Goal: Task Accomplishment & Management: Use online tool/utility

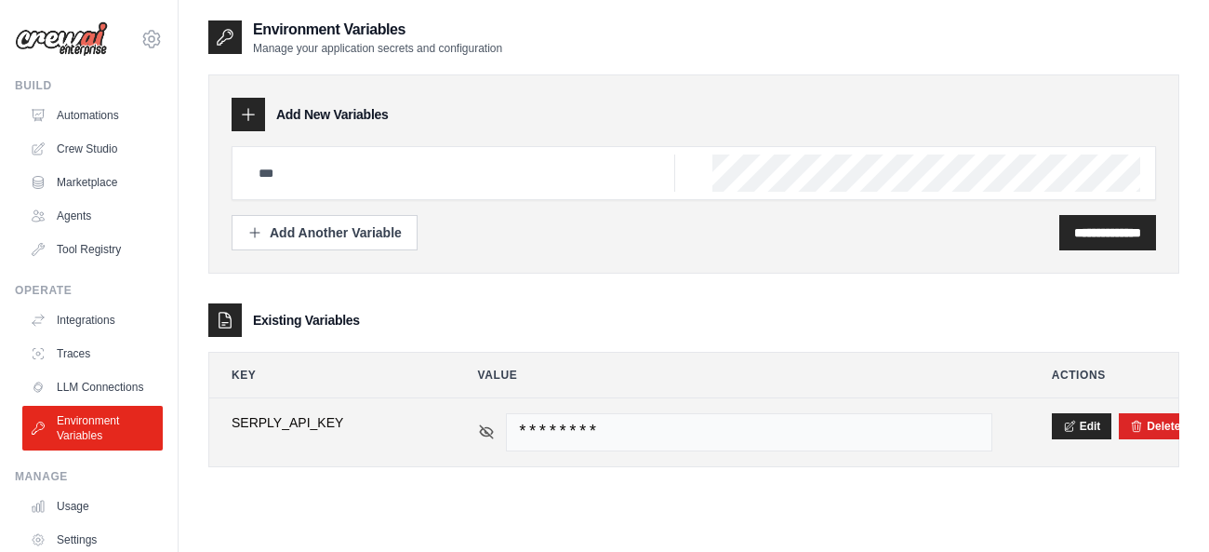
click at [481, 432] on icon at bounding box center [486, 431] width 13 height 8
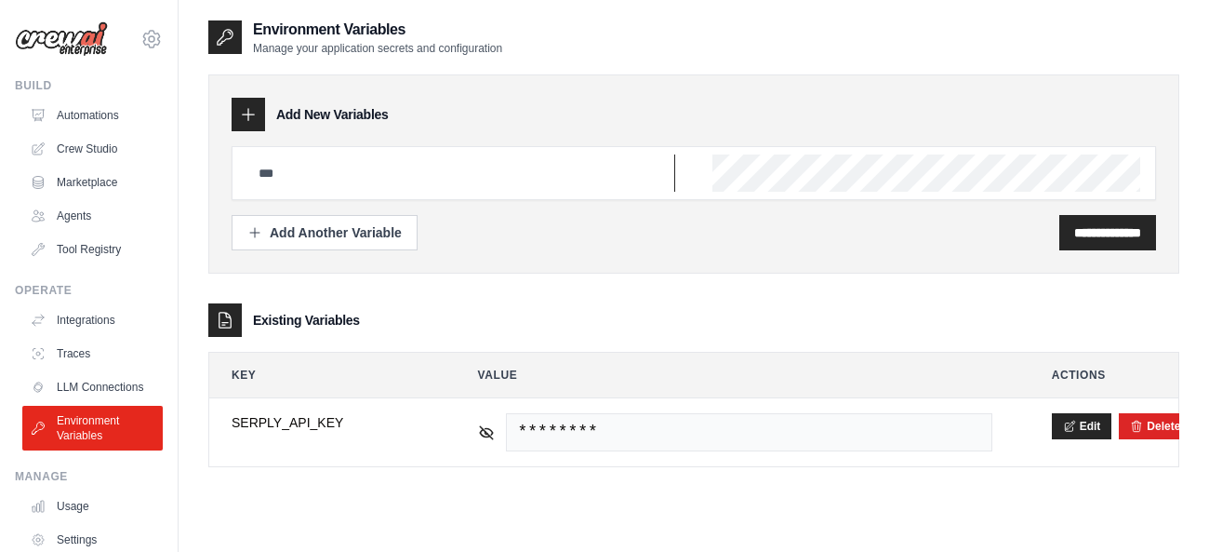
click at [322, 159] on input "text" at bounding box center [461, 172] width 428 height 37
click at [104, 388] on link "LLM Connections" at bounding box center [94, 387] width 140 height 30
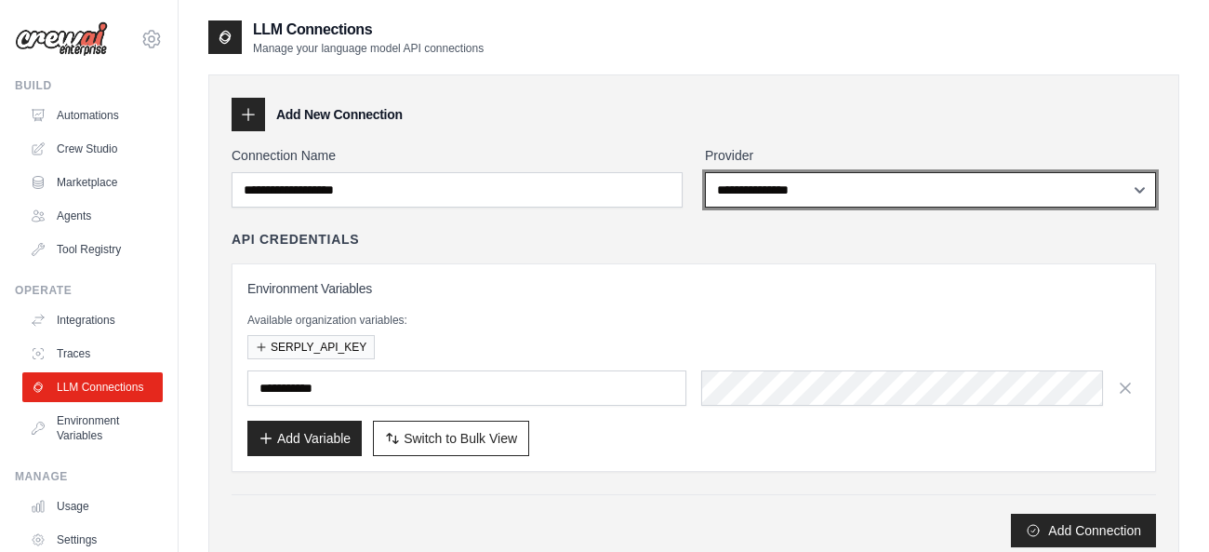
click at [705, 172] on select "**********" at bounding box center [930, 189] width 451 height 35
click at [610, 183] on div "**********" at bounding box center [694, 176] width 925 height 61
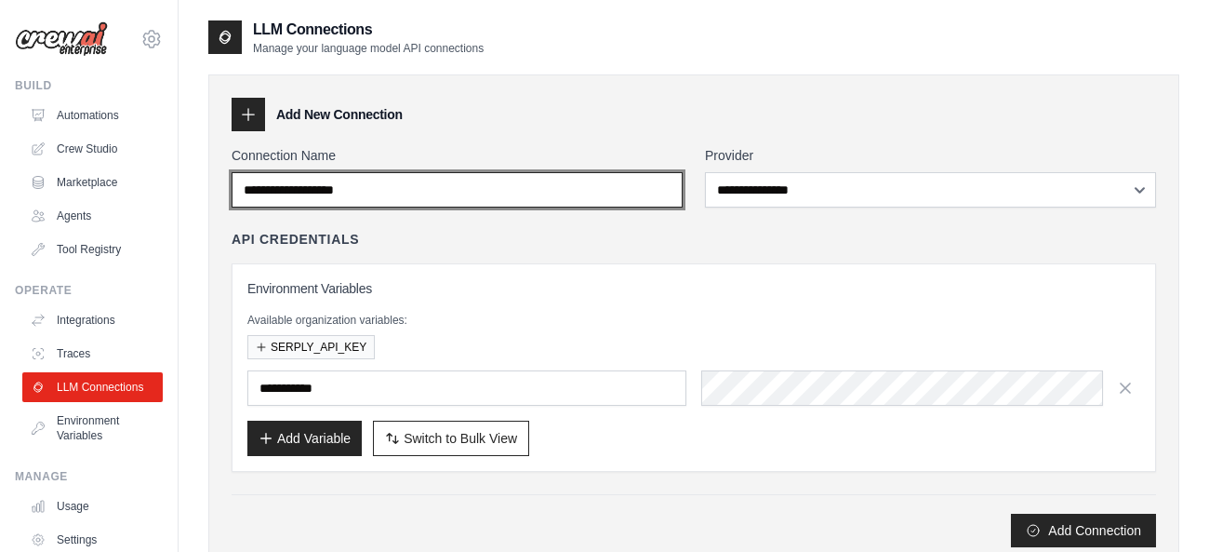
click at [620, 188] on input "Connection Name" at bounding box center [457, 189] width 451 height 35
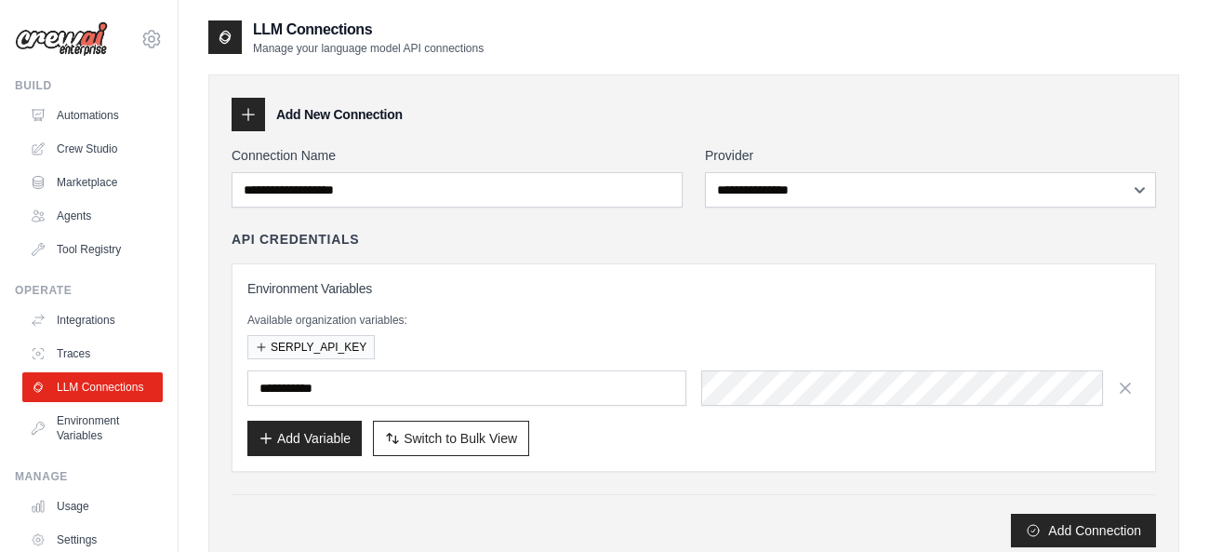
click at [579, 299] on div "Environment Variables Available organization variables: SERPLY_API_KEY Add Vari…" at bounding box center [693, 367] width 893 height 177
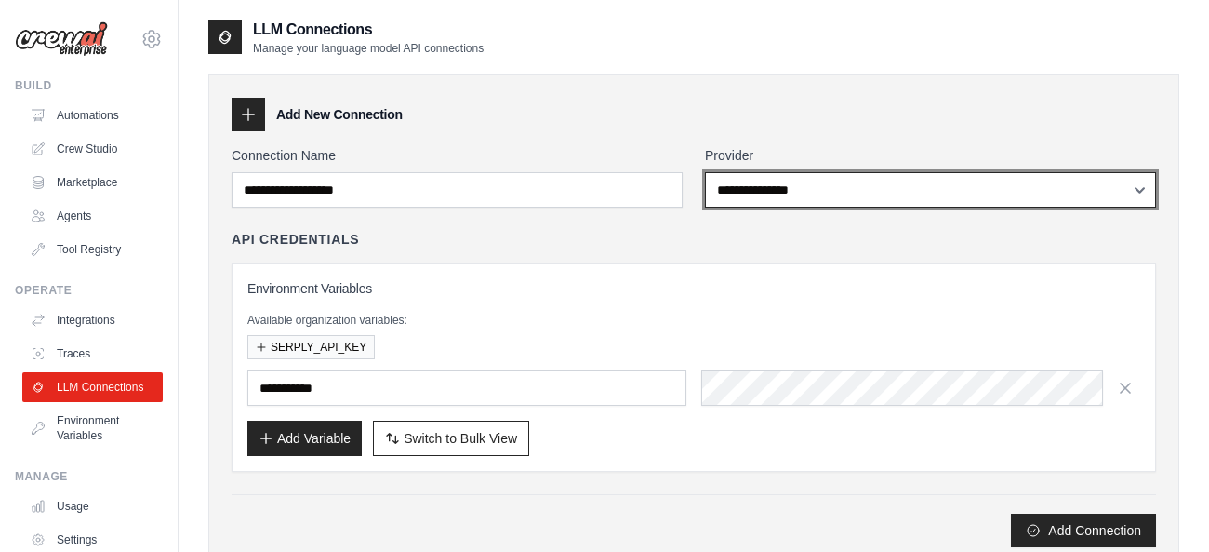
click at [705, 172] on select "**********" at bounding box center [930, 189] width 451 height 35
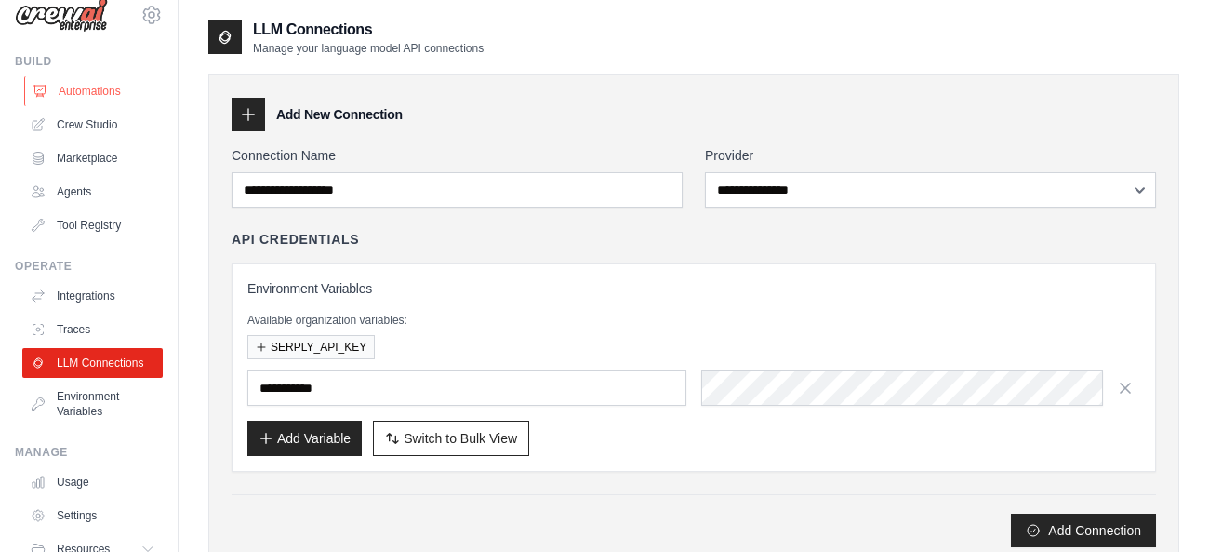
click at [89, 82] on link "Automations" at bounding box center [94, 91] width 140 height 30
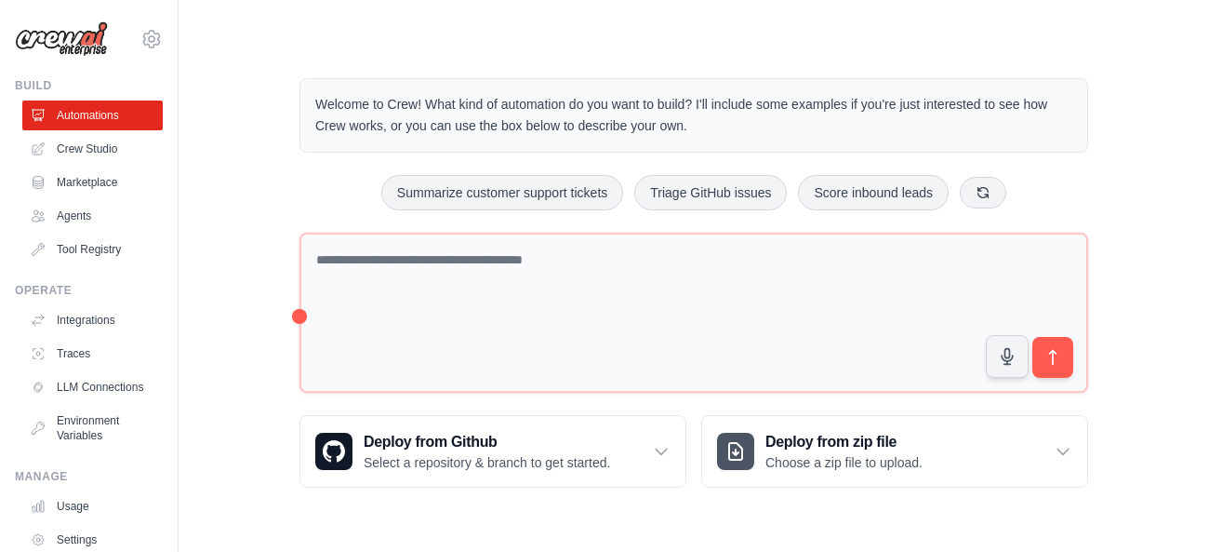
click at [1201, 254] on div "Welcome to Crew! What kind of automation do you want to build? I'll include som…" at bounding box center [694, 282] width 1031 height 469
click at [89, 152] on link "Crew Studio" at bounding box center [94, 149] width 140 height 30
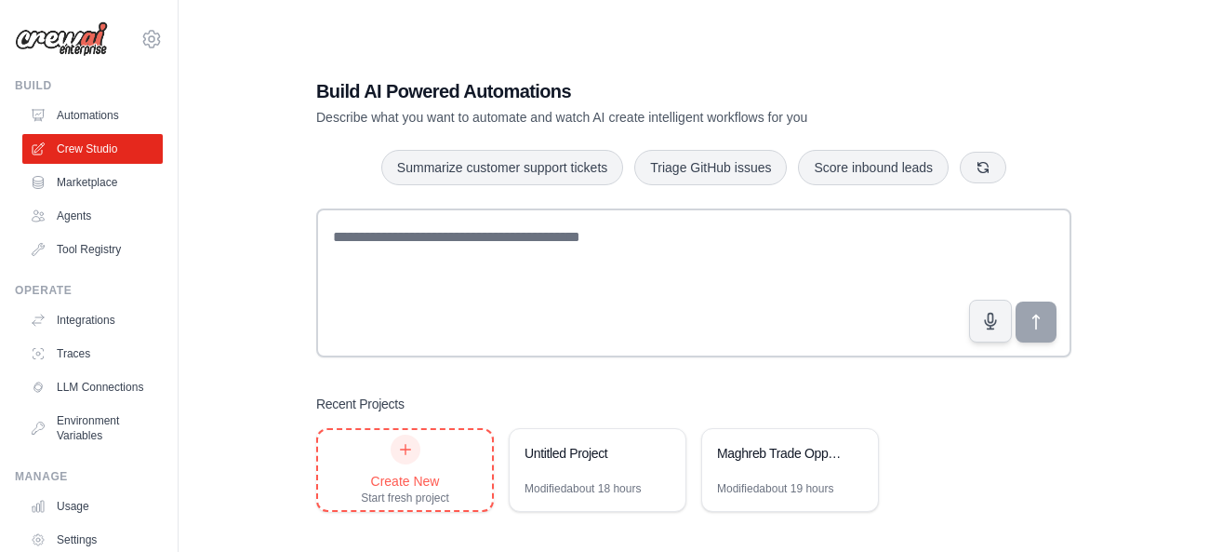
click at [402, 444] on icon at bounding box center [405, 449] width 15 height 15
click at [759, 481] on div "Modified about 19 hours" at bounding box center [775, 488] width 116 height 15
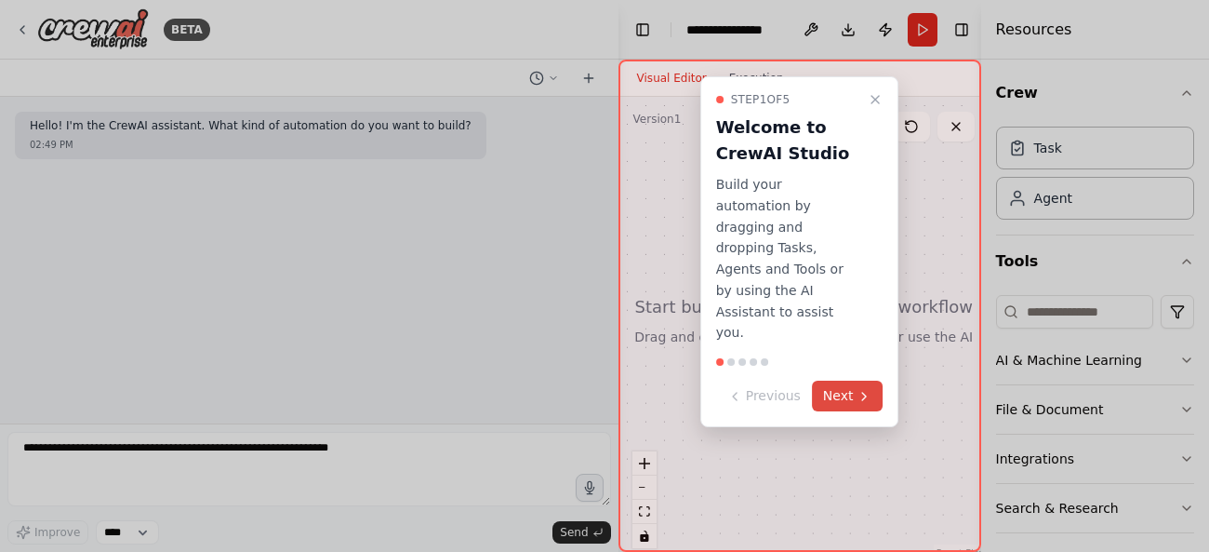
click at [849, 380] on button "Next" at bounding box center [848, 395] width 72 height 31
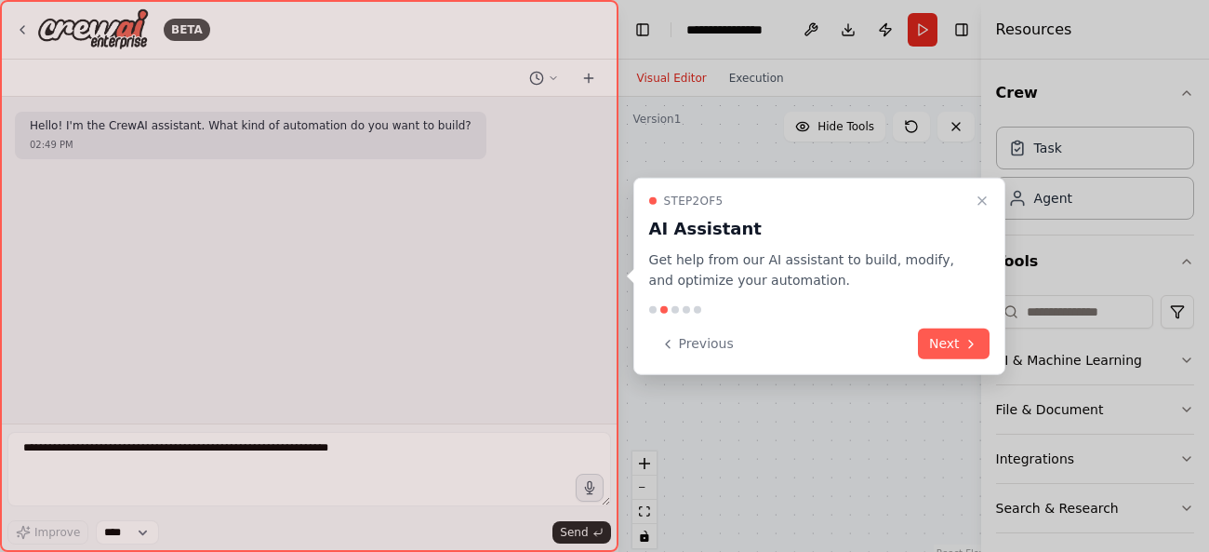
click at [849, 357] on div "Previous Next" at bounding box center [819, 343] width 340 height 31
click at [983, 194] on icon "Close walkthrough" at bounding box center [982, 200] width 15 height 15
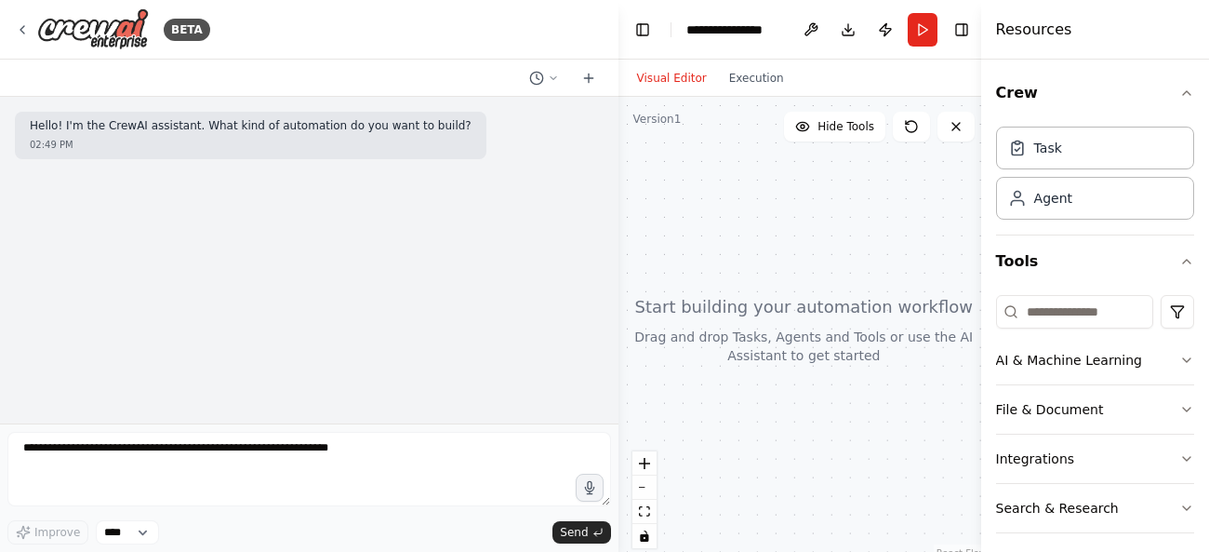
click at [692, 489] on div at bounding box center [804, 329] width 371 height 465
click at [3, 26] on button "Toggle Sidebar" at bounding box center [0, 276] width 15 height 552
click at [16, 33] on icon at bounding box center [22, 29] width 15 height 15
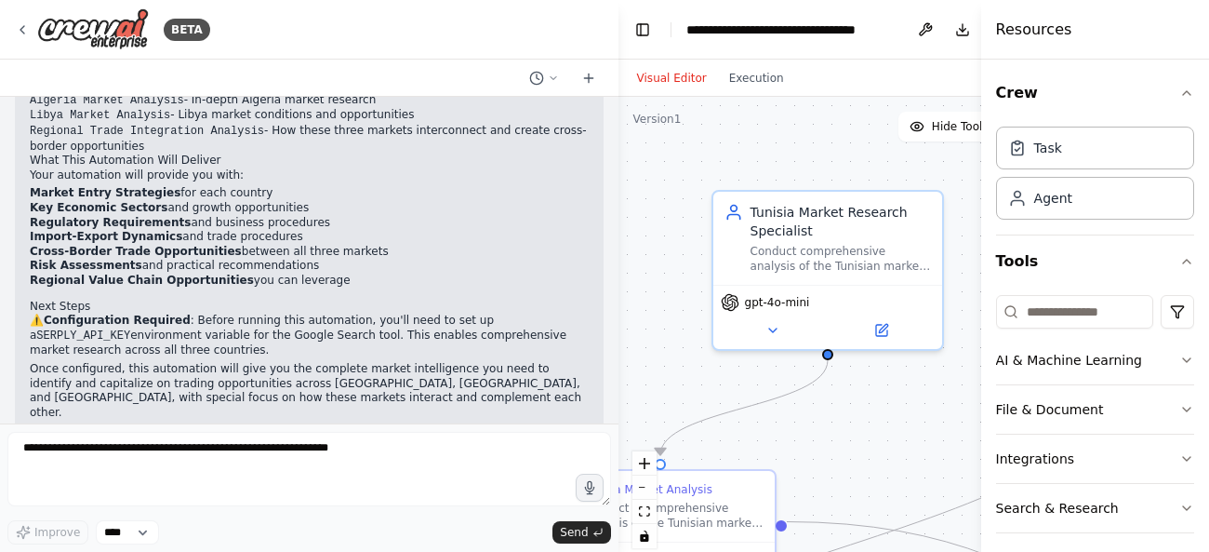
scroll to position [1335, 0]
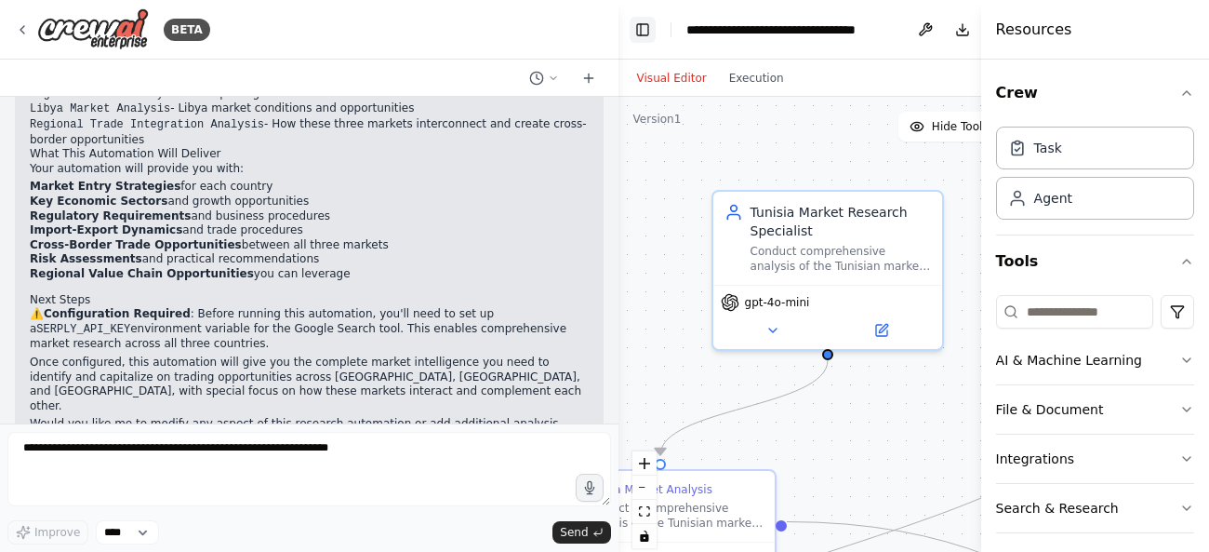
click at [645, 25] on button "Toggle Left Sidebar" at bounding box center [643, 30] width 26 height 26
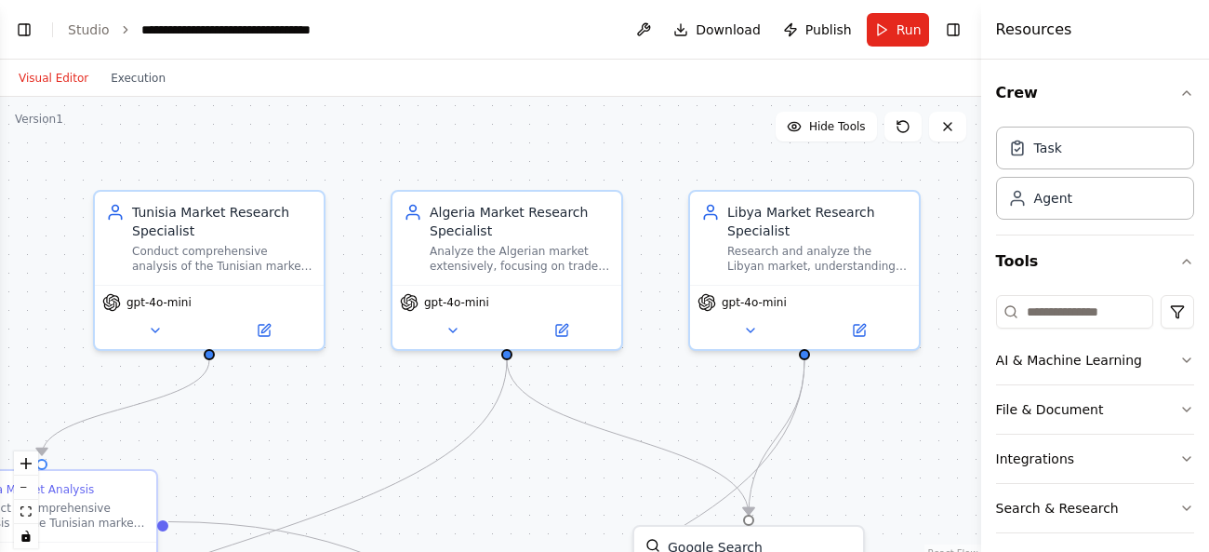
scroll to position [60, 0]
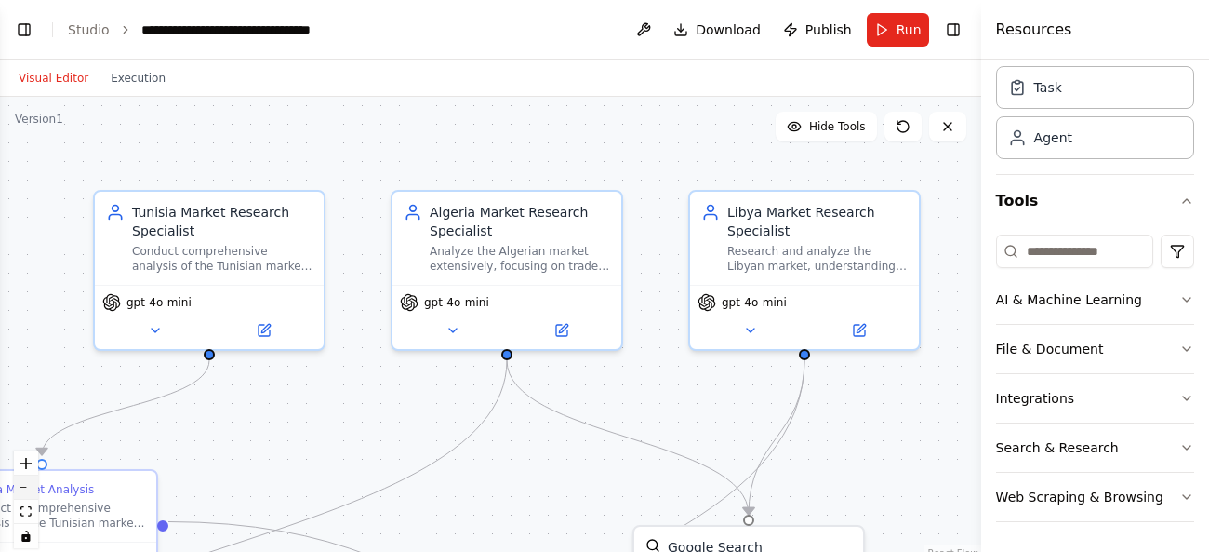
click at [26, 492] on button "zoom out" at bounding box center [26, 487] width 24 height 24
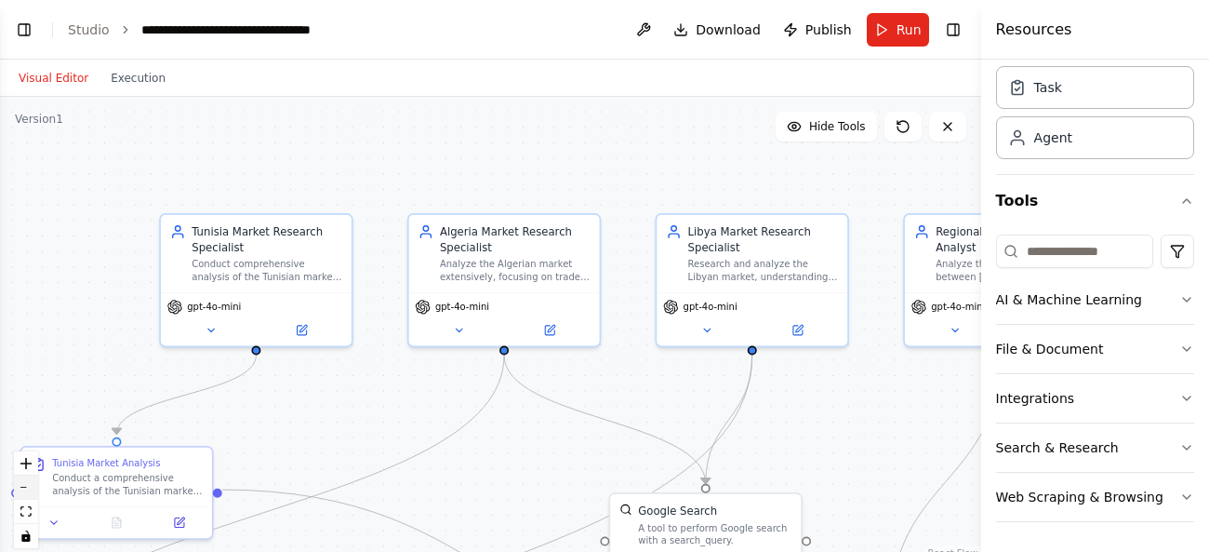
click at [26, 492] on button "zoom out" at bounding box center [26, 487] width 24 height 24
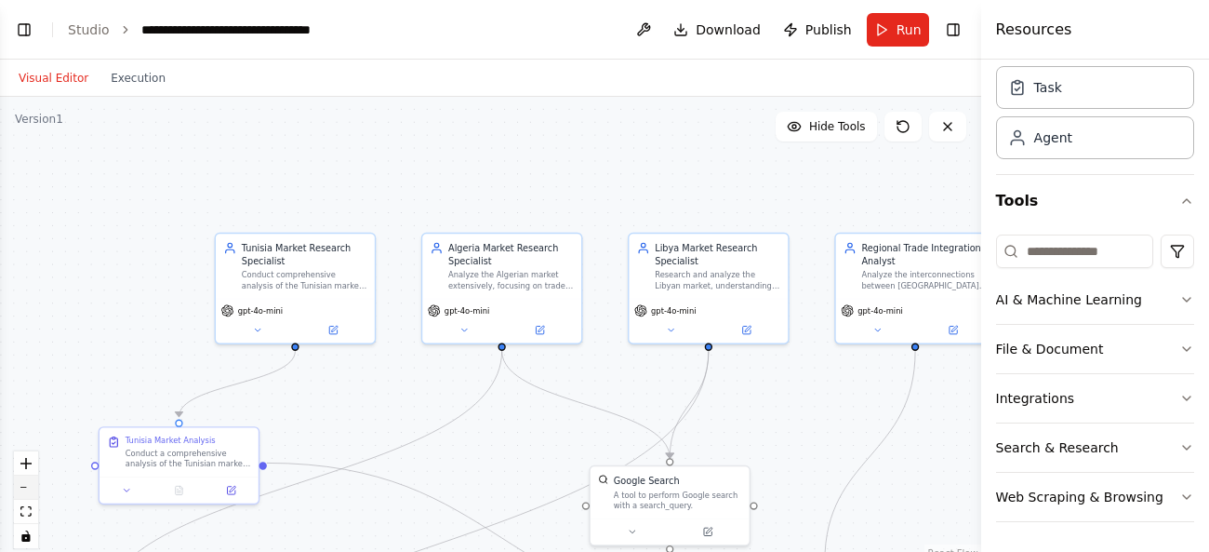
click at [26, 492] on button "zoom out" at bounding box center [26, 487] width 24 height 24
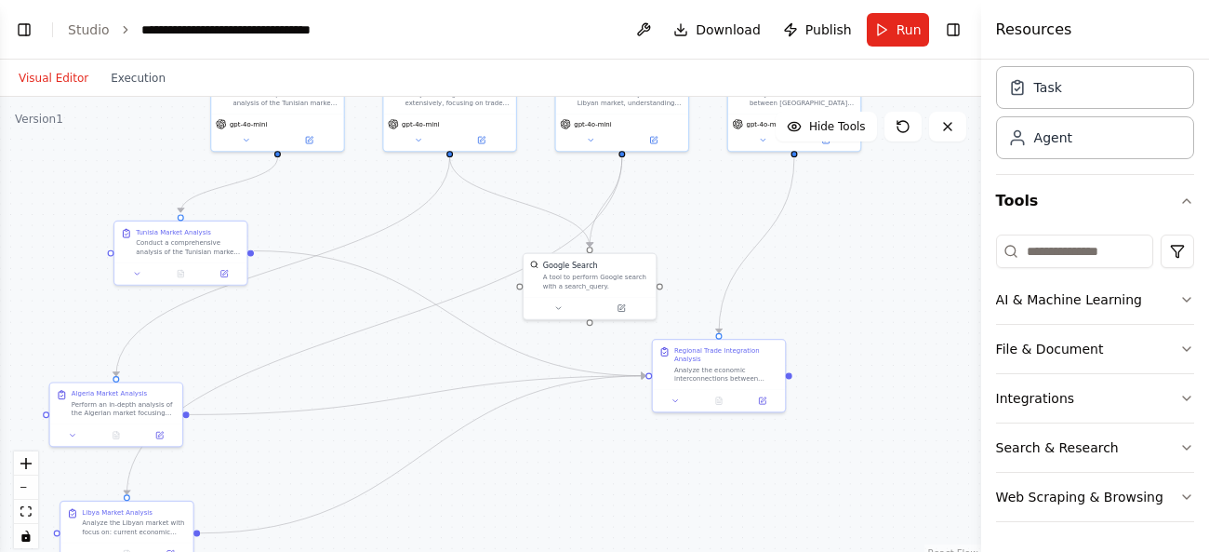
drag, startPoint x: 508, startPoint y: 434, endPoint x: 458, endPoint y: 245, distance: 196.3
click at [458, 245] on div ".deletable-edge-delete-btn { width: 20px; height: 20px; border: 0px solid #ffff…" at bounding box center [490, 329] width 981 height 465
click at [596, 283] on div "A tool to perform Google search with a search_query." at bounding box center [596, 280] width 107 height 18
click at [625, 307] on icon at bounding box center [621, 305] width 8 height 8
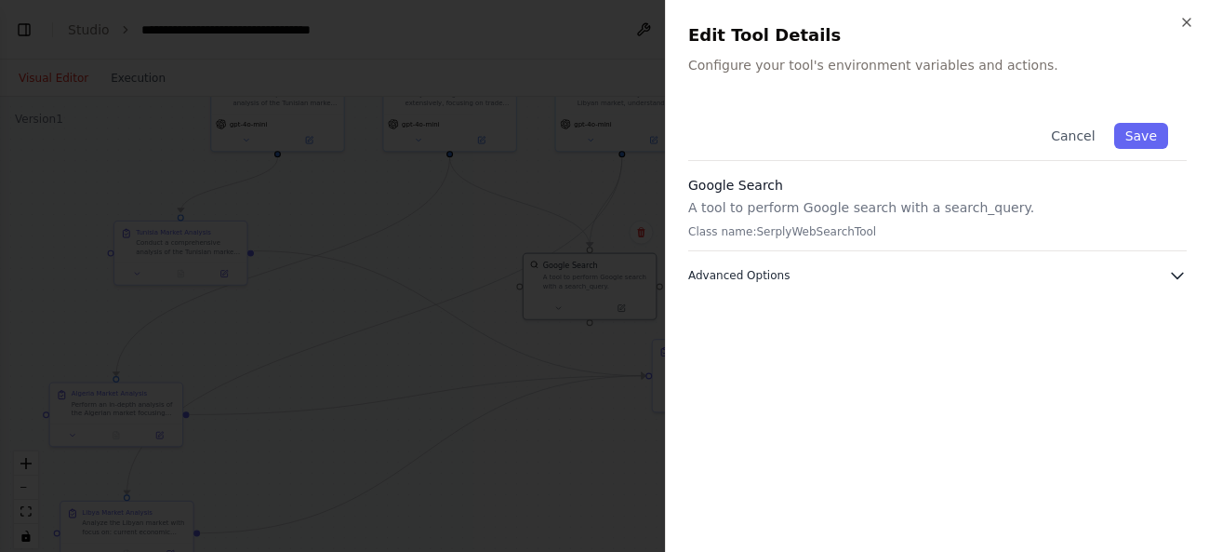
click at [732, 271] on span "Advanced Options" at bounding box center [738, 275] width 101 height 15
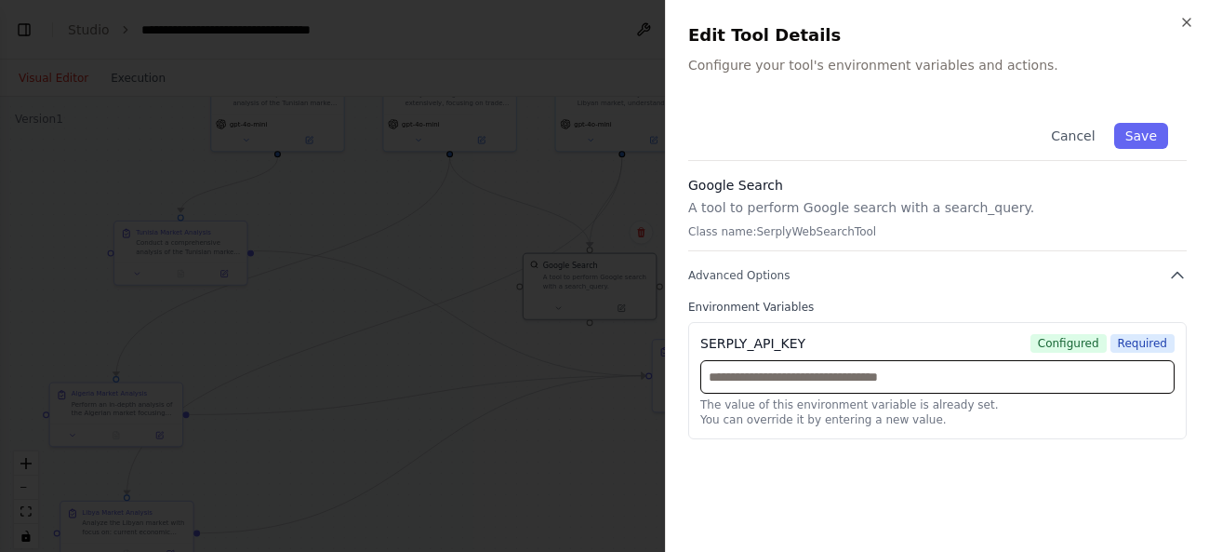
click at [959, 367] on input "text" at bounding box center [937, 376] width 474 height 33
click at [766, 375] on input "text" at bounding box center [937, 376] width 474 height 33
paste input "**********"
type input "**********"
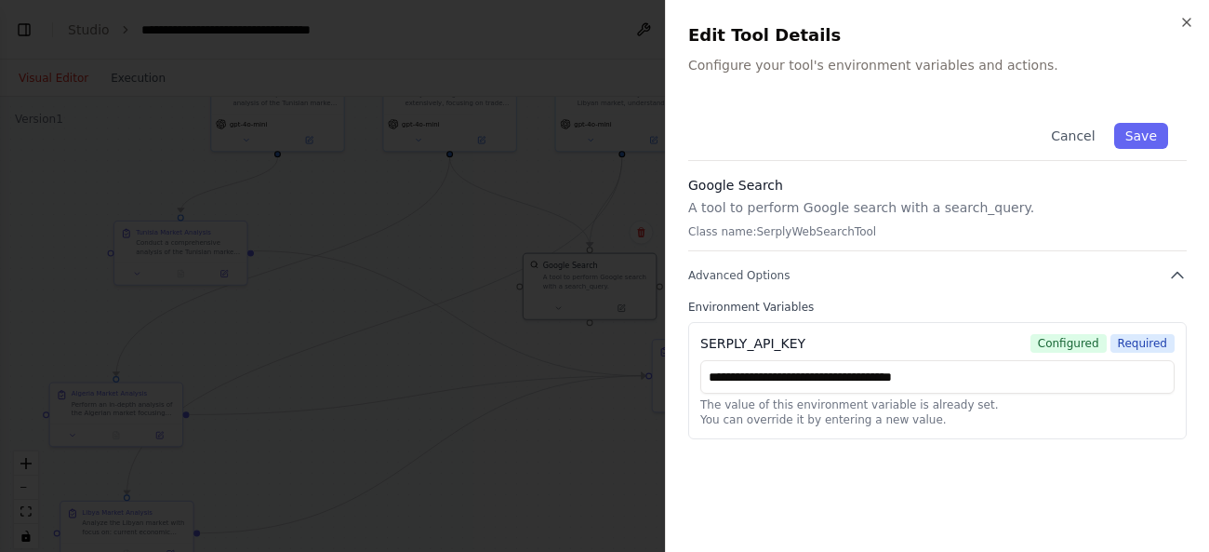
click at [950, 475] on div "**********" at bounding box center [937, 316] width 499 height 425
click at [1151, 137] on button "Save" at bounding box center [1141, 136] width 54 height 26
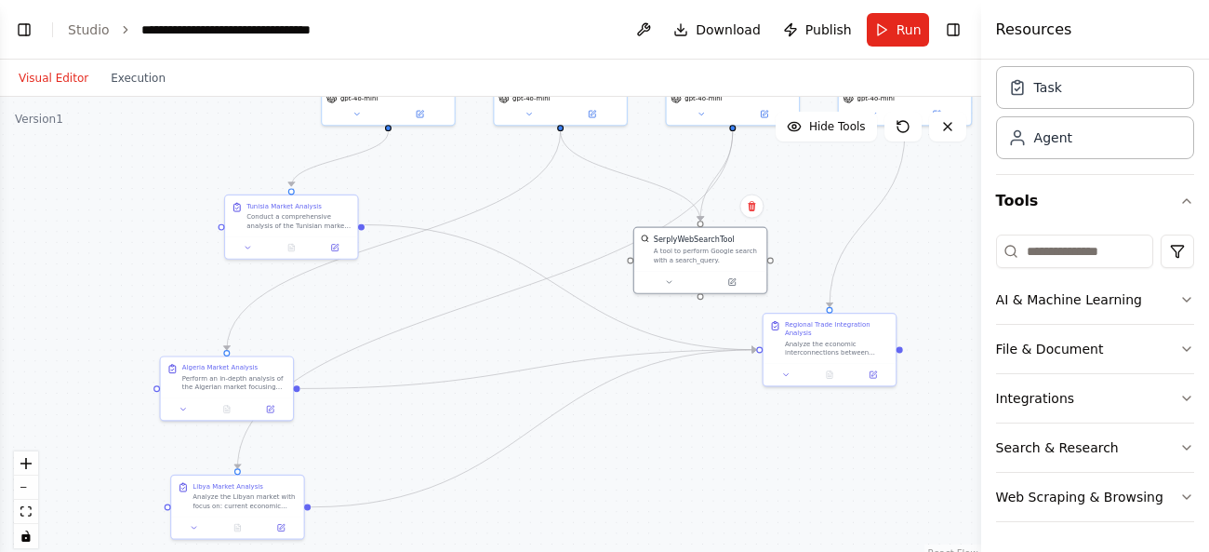
drag, startPoint x: 317, startPoint y: 297, endPoint x: 446, endPoint y: 322, distance: 131.7
click at [446, 322] on div ".deletable-edge-delete-btn { width: 20px; height: 20px; border: 0px solid #ffff…" at bounding box center [490, 329] width 981 height 465
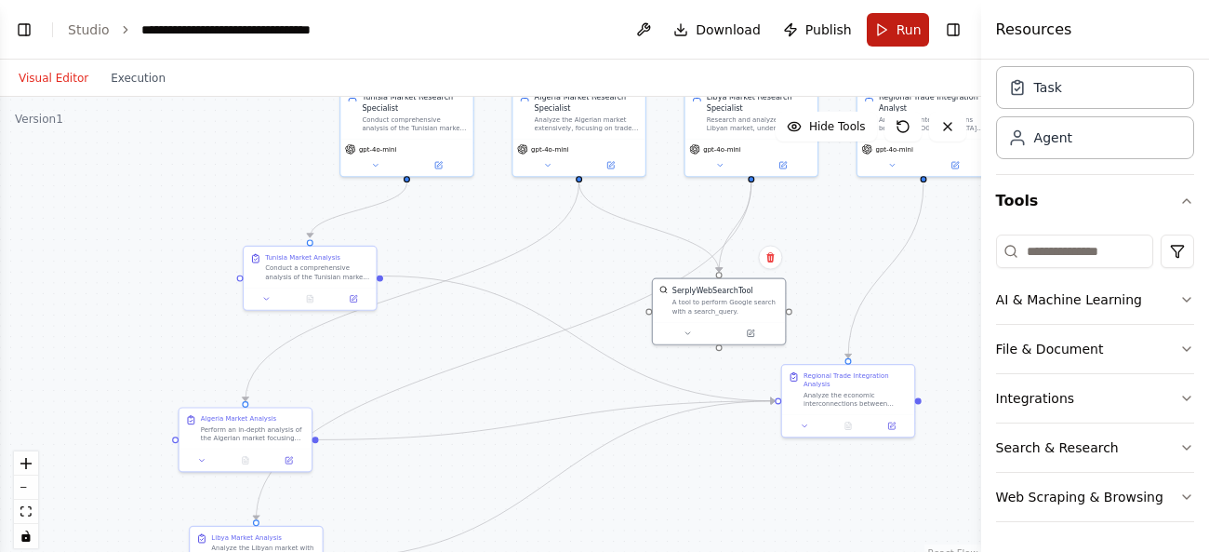
click at [890, 35] on button "Run" at bounding box center [898, 29] width 62 height 33
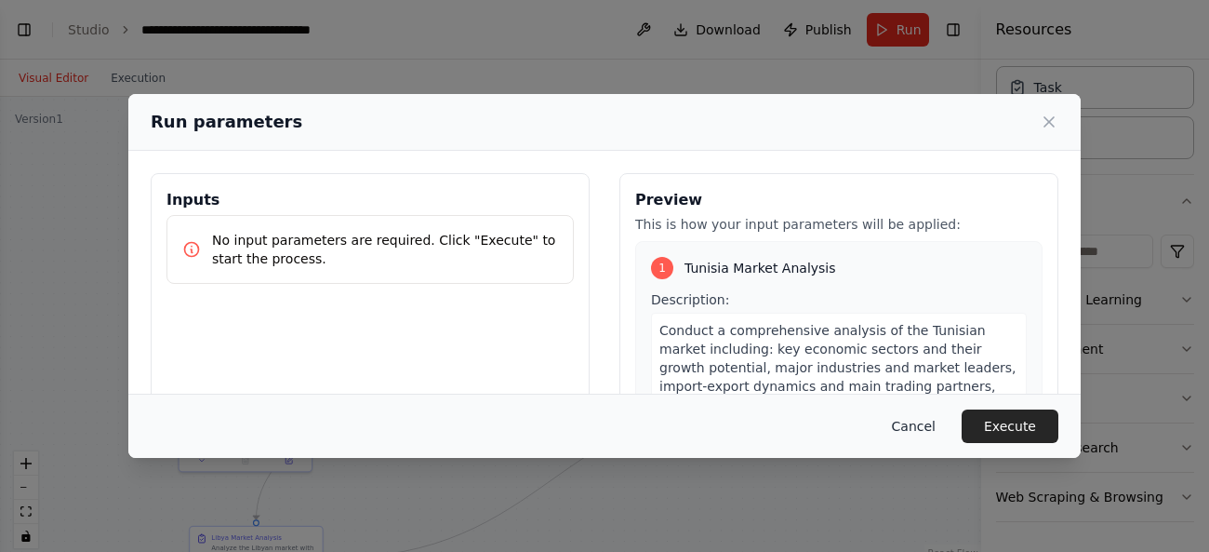
click at [915, 428] on button "Cancel" at bounding box center [913, 425] width 73 height 33
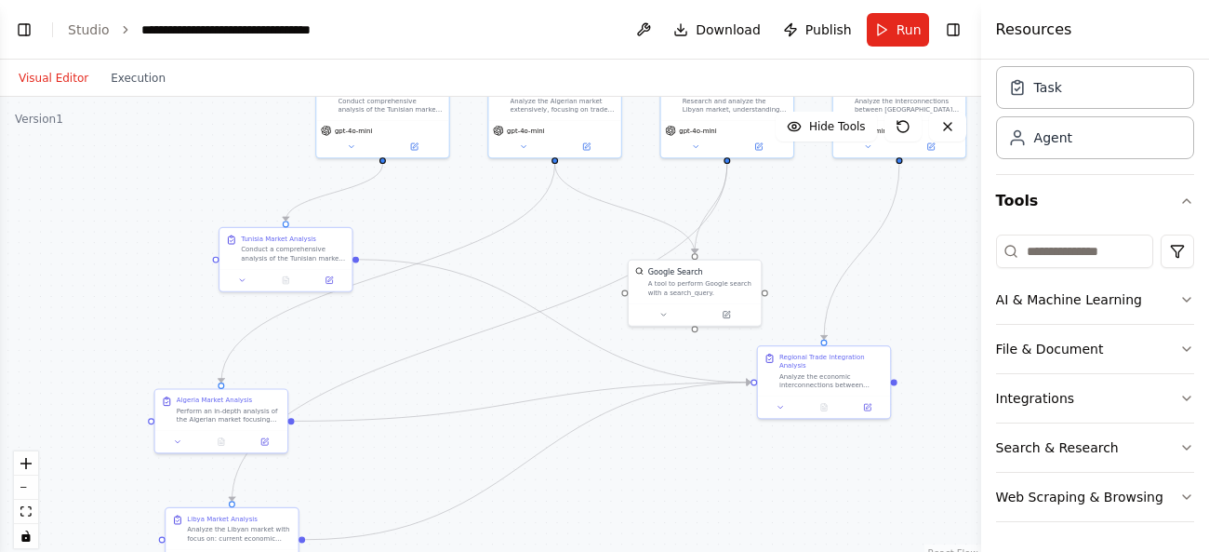
drag, startPoint x: 967, startPoint y: 306, endPoint x: 884, endPoint y: 234, distance: 110.2
click at [884, 234] on div ".deletable-edge-delete-btn { width: 20px; height: 20px; border: 0px solid #ffff…" at bounding box center [490, 329] width 981 height 465
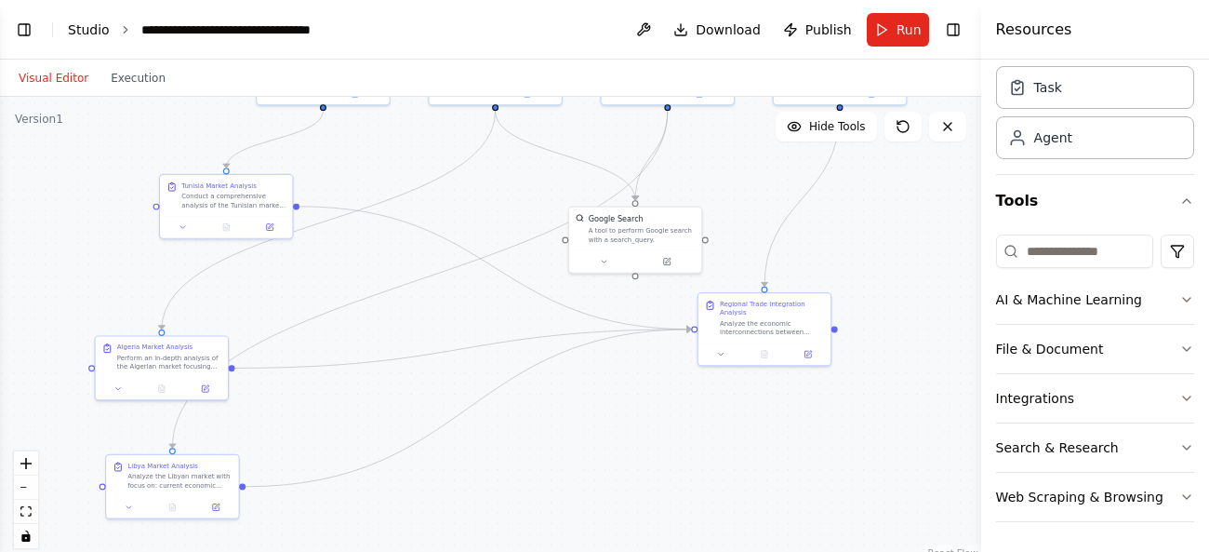
click at [77, 30] on link "Studio" at bounding box center [89, 29] width 42 height 15
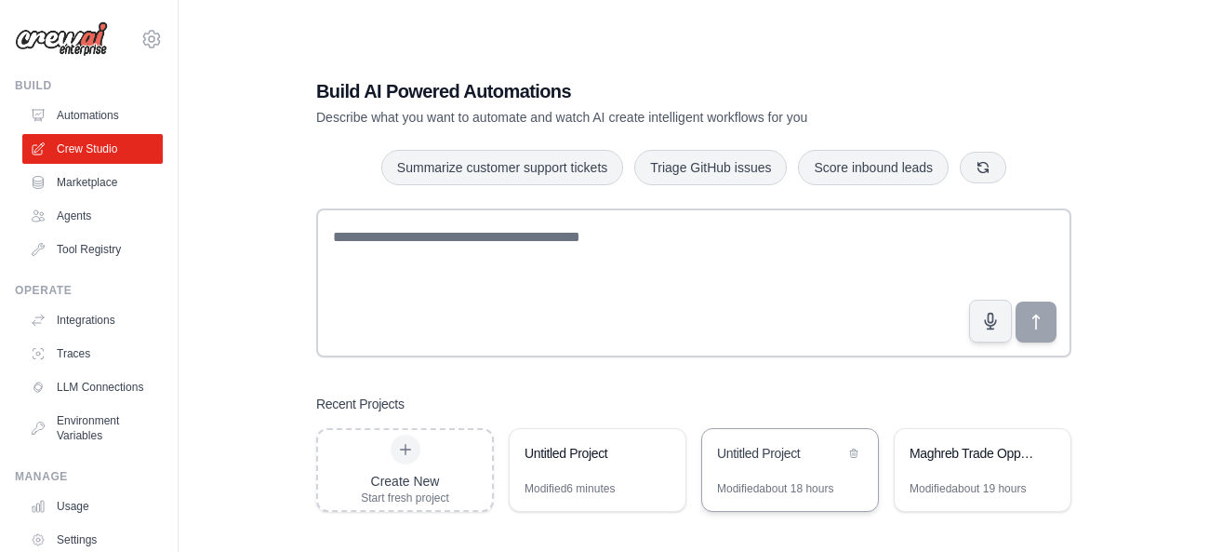
click at [762, 471] on div "Untitled Project" at bounding box center [790, 455] width 176 height 52
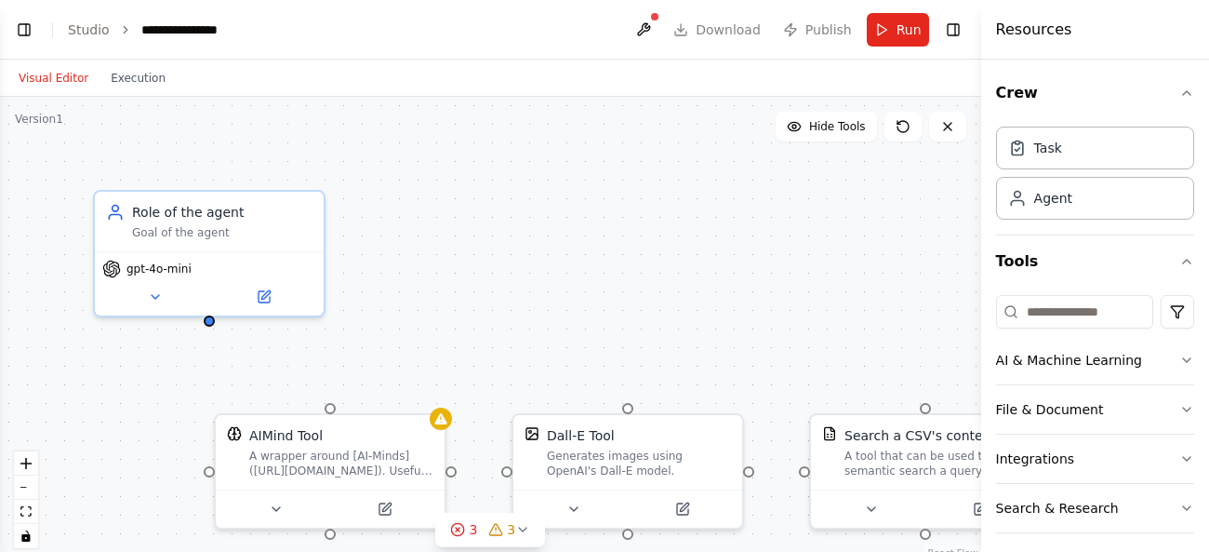
scroll to position [60, 0]
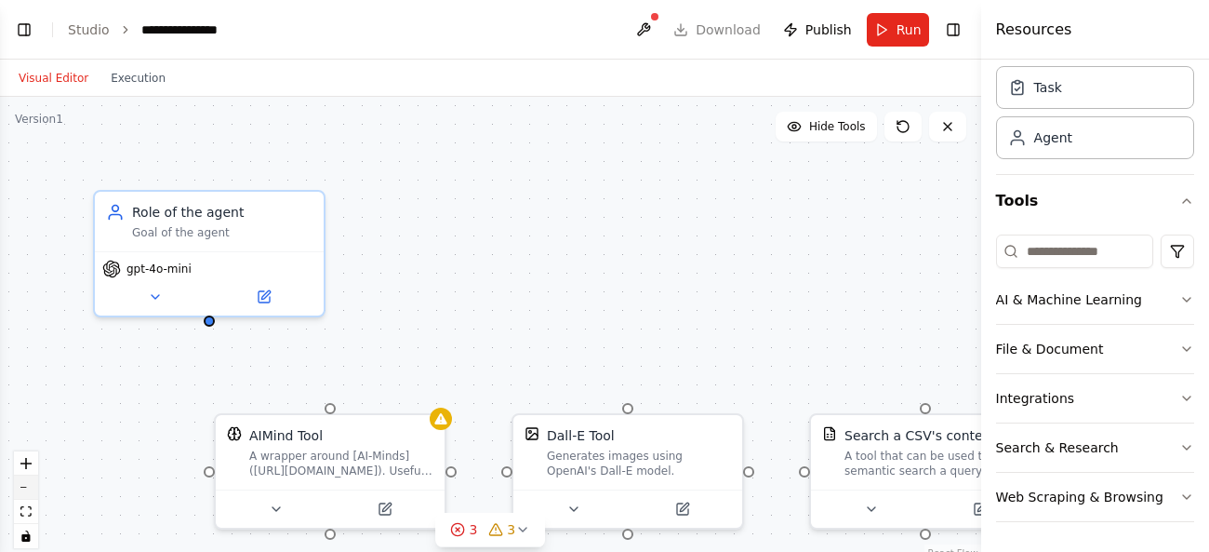
click at [30, 490] on button "zoom out" at bounding box center [26, 487] width 24 height 24
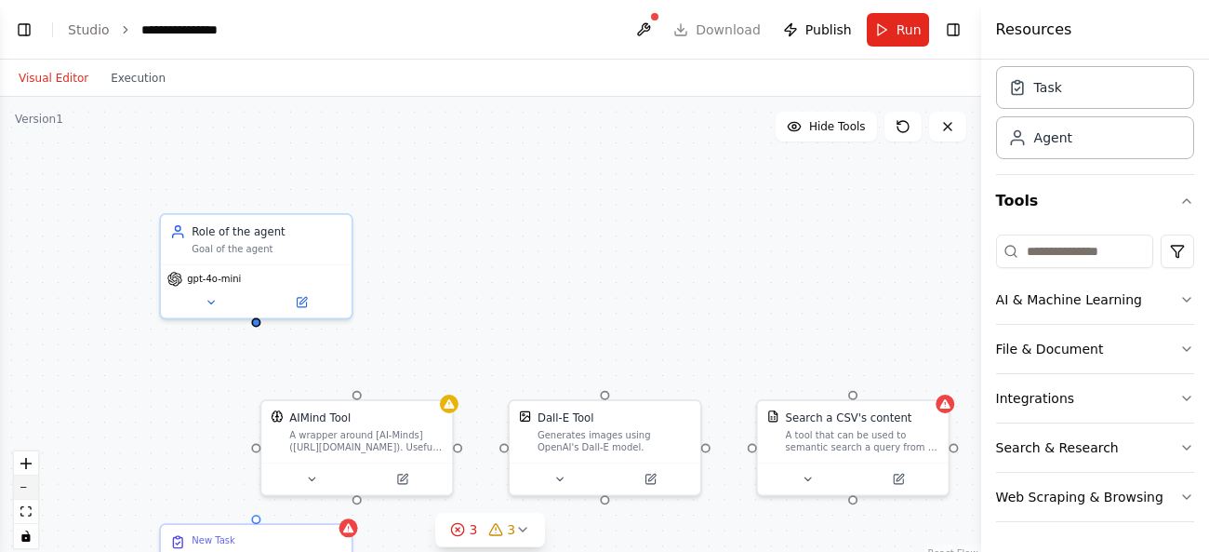
click at [30, 490] on button "zoom out" at bounding box center [26, 487] width 24 height 24
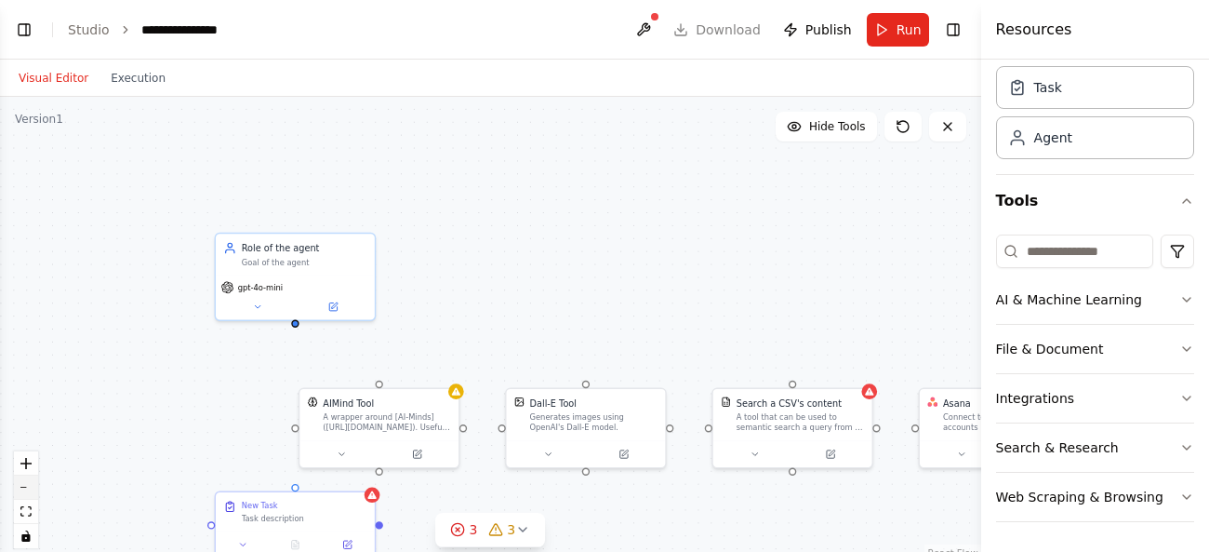
click at [30, 490] on button "zoom out" at bounding box center [26, 487] width 24 height 24
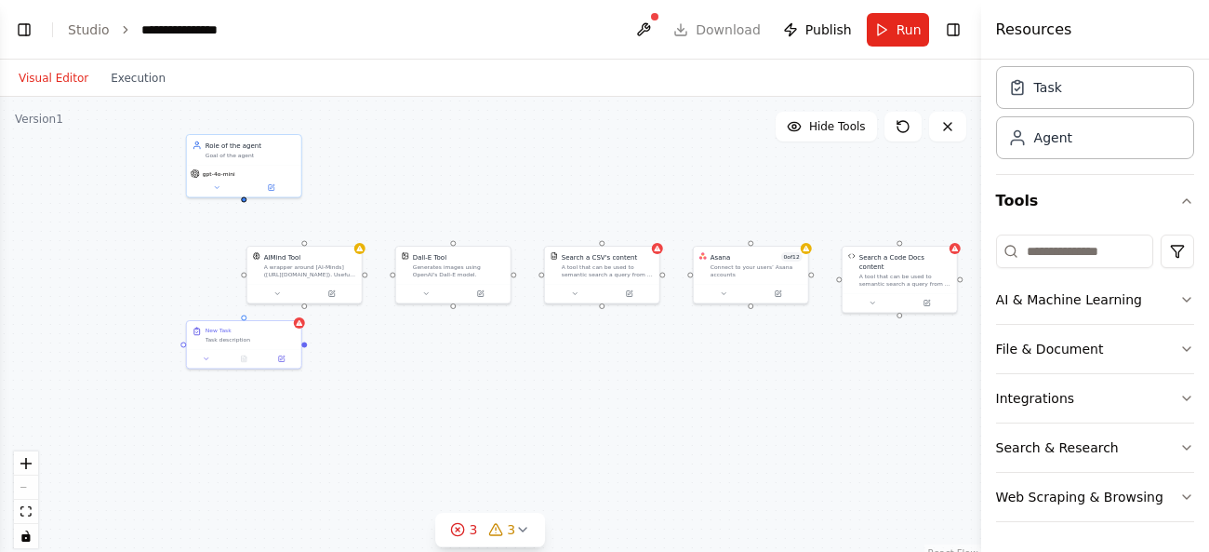
drag, startPoint x: 226, startPoint y: 401, endPoint x: 120, endPoint y: 275, distance: 164.3
click at [120, 275] on div "New Task Task description Role of the agent Goal of the agent gpt-4o-mini AIMin…" at bounding box center [490, 329] width 981 height 465
click at [1114, 300] on button "AI & Machine Learning" at bounding box center [1095, 299] width 198 height 48
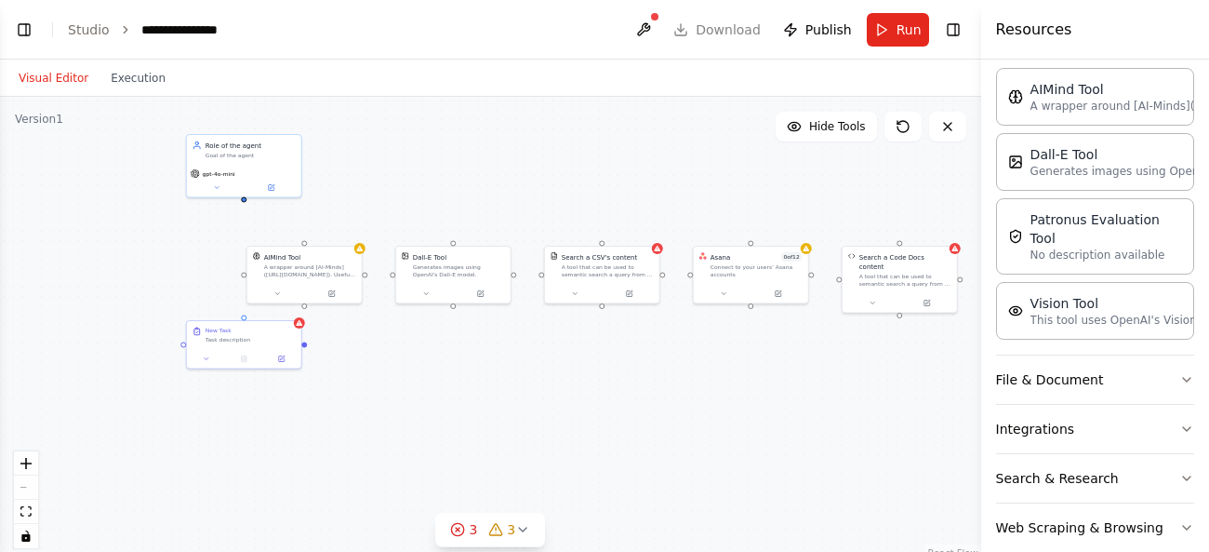
scroll to position [334, 0]
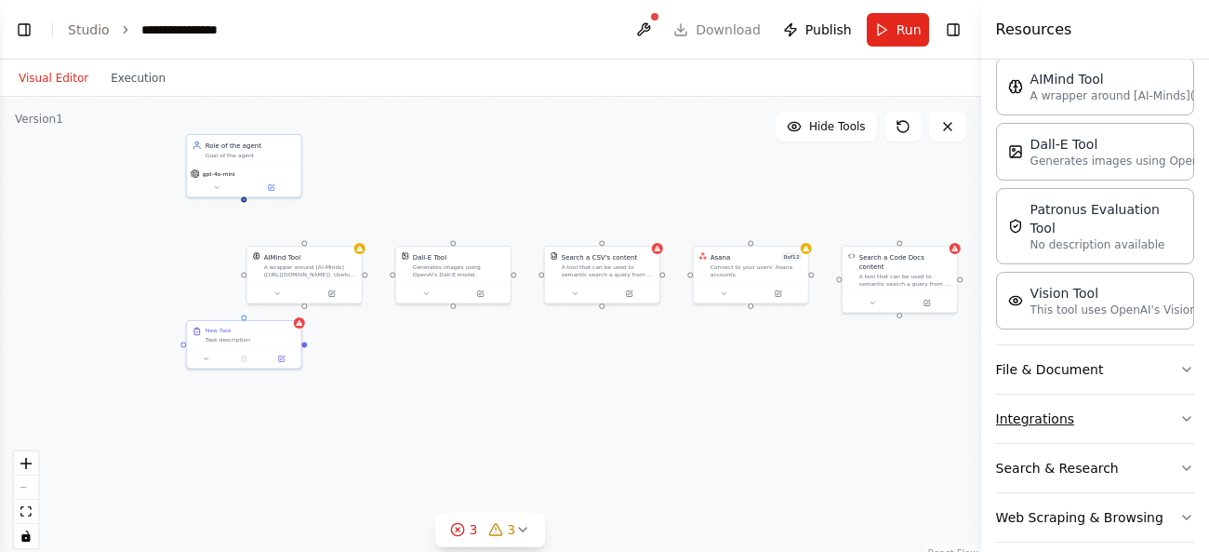
click at [1031, 398] on button "Integrations" at bounding box center [1095, 418] width 198 height 48
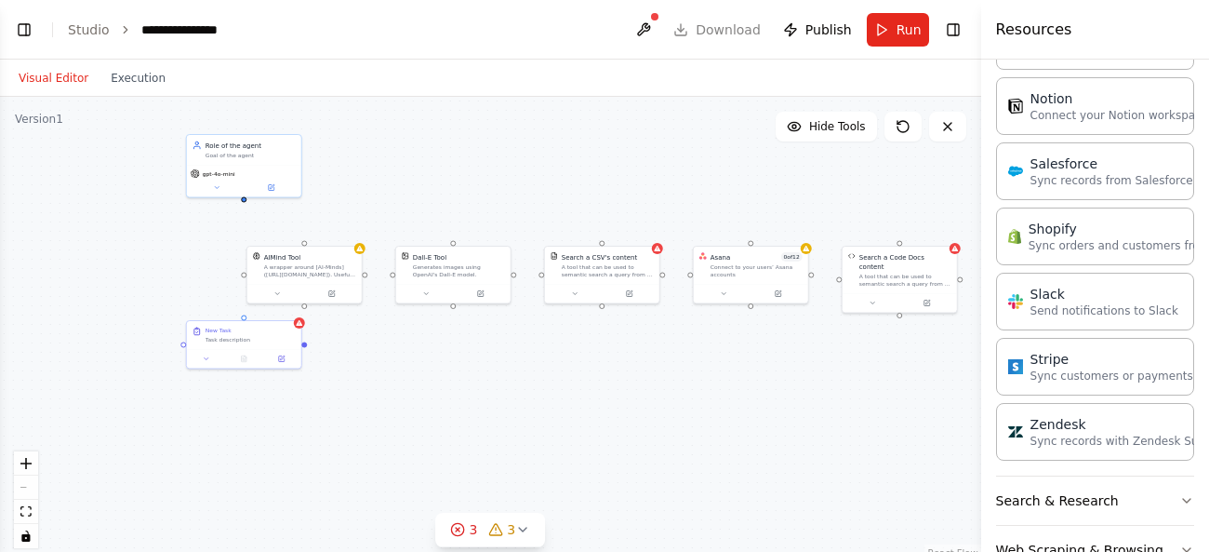
scroll to position [1588, 0]
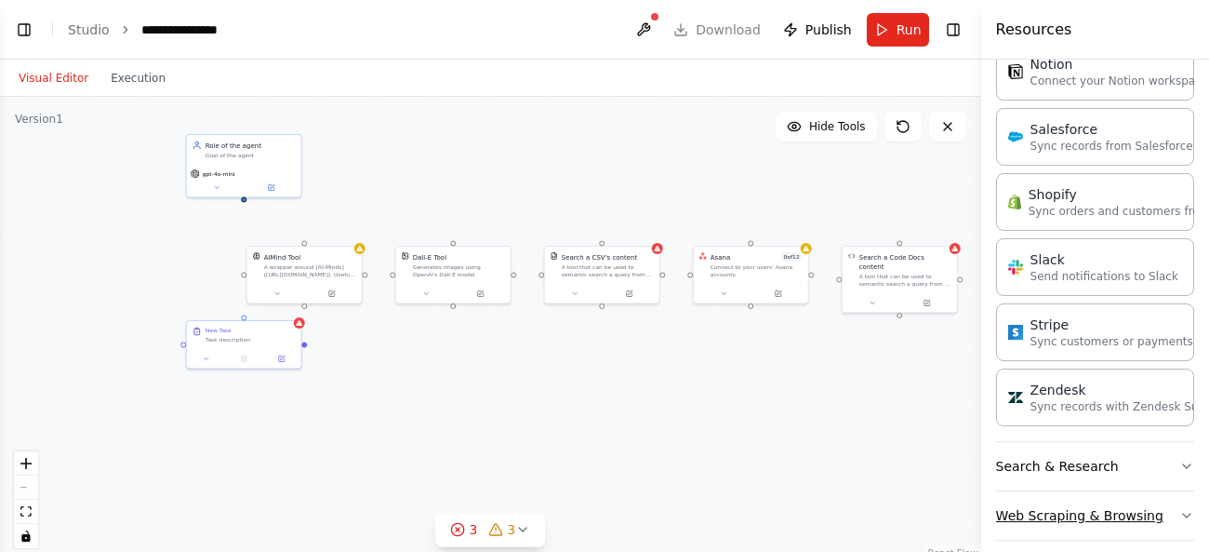
click at [1079, 512] on button "Web Scraping & Browsing" at bounding box center [1095, 515] width 198 height 48
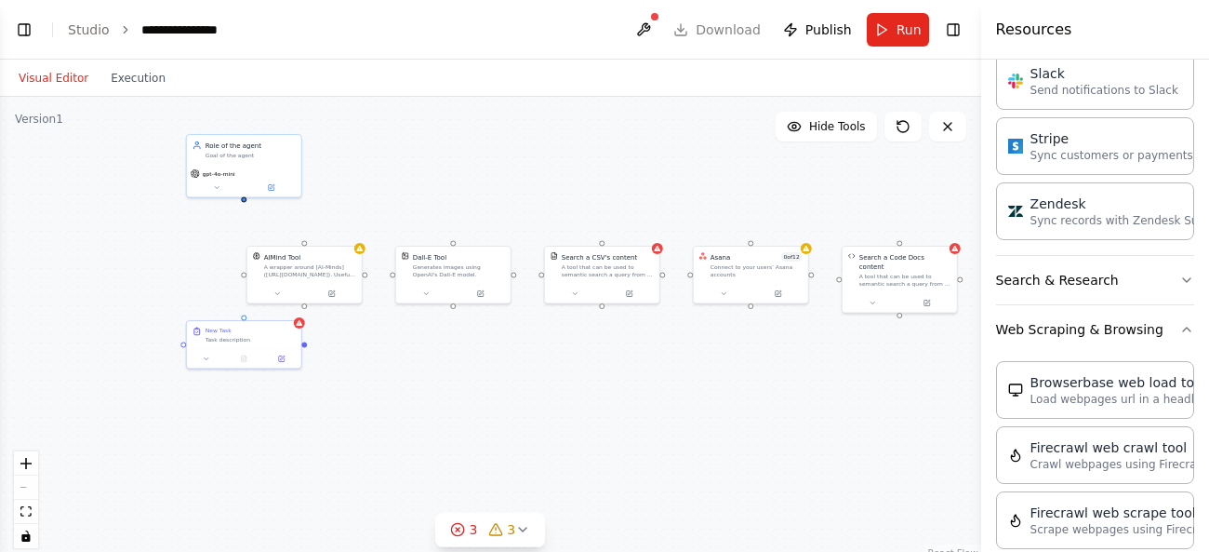
scroll to position [1768, 0]
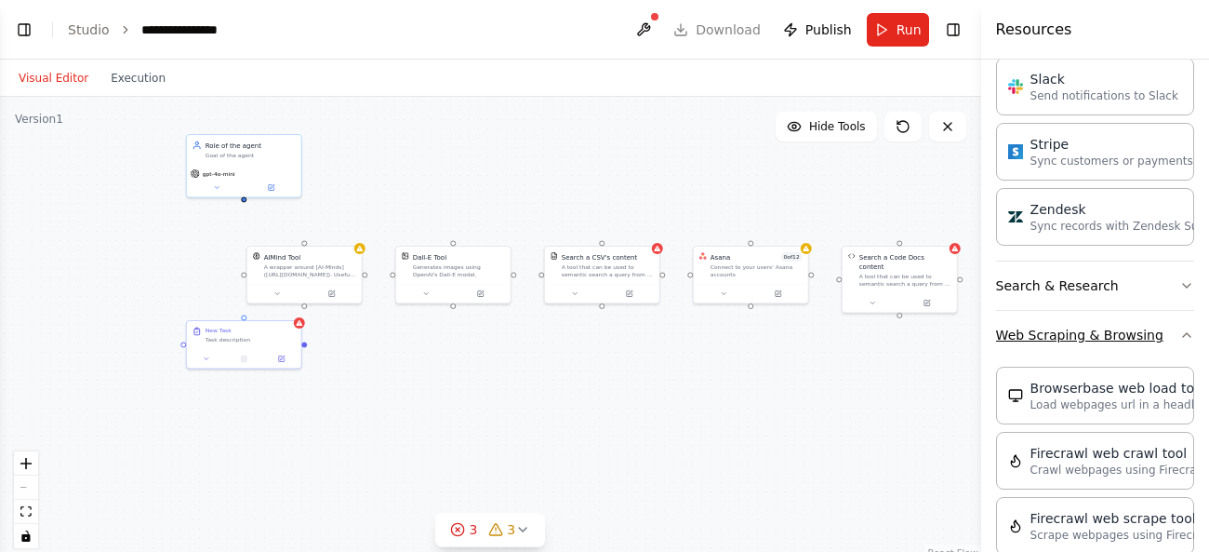
click at [1098, 318] on button "Web Scraping & Browsing" at bounding box center [1095, 335] width 198 height 48
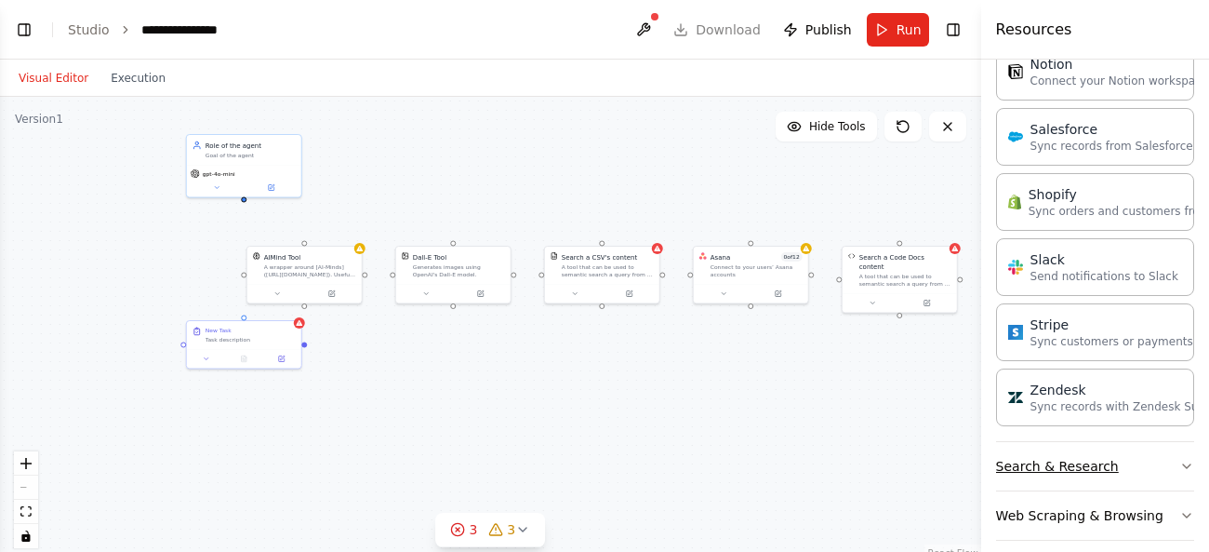
click at [1058, 453] on button "Search & Research" at bounding box center [1095, 466] width 198 height 48
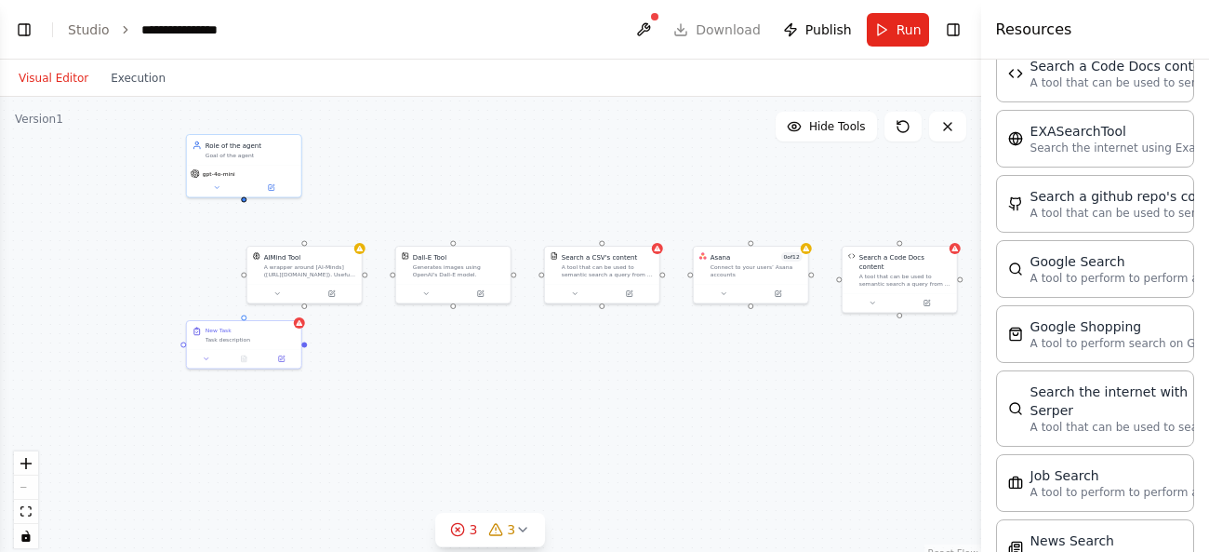
scroll to position [2078, 0]
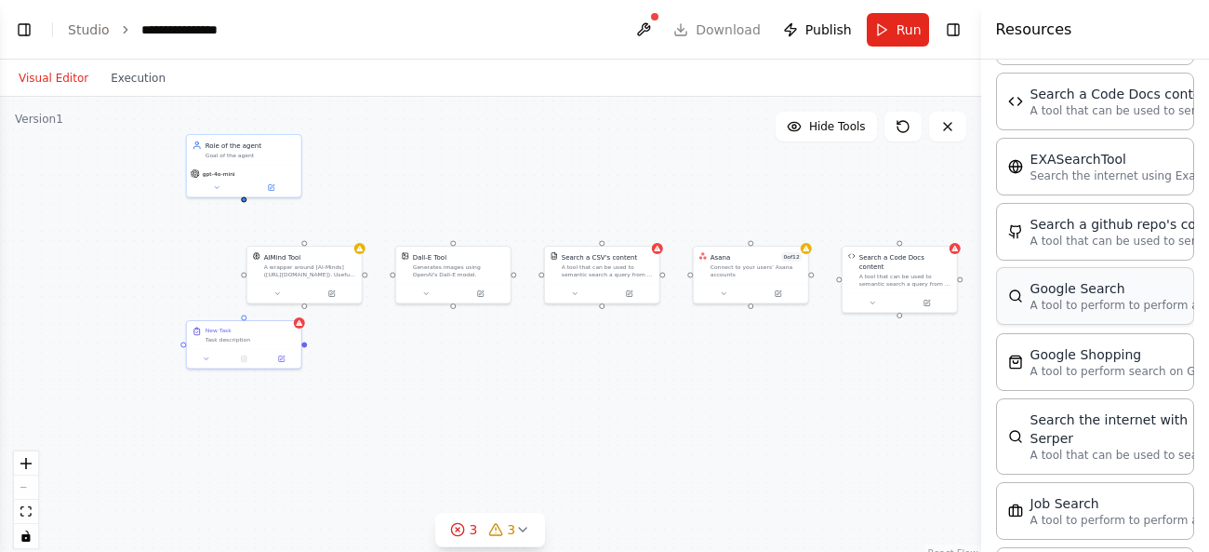
click at [1074, 298] on p "A tool to perform to perform a Google search with a search_query." at bounding box center [1133, 305] width 205 height 15
click at [849, 494] on div at bounding box center [821, 487] width 114 height 20
drag, startPoint x: 827, startPoint y: 469, endPoint x: 734, endPoint y: 361, distance: 142.4
click at [734, 364] on div "A tool to perform to perform a Google search with a search_query." at bounding box center [743, 371] width 92 height 15
click at [811, 437] on div "New Task Task description Role of the agent Goal of the agent gpt-4o-mini AIMin…" at bounding box center [490, 329] width 981 height 465
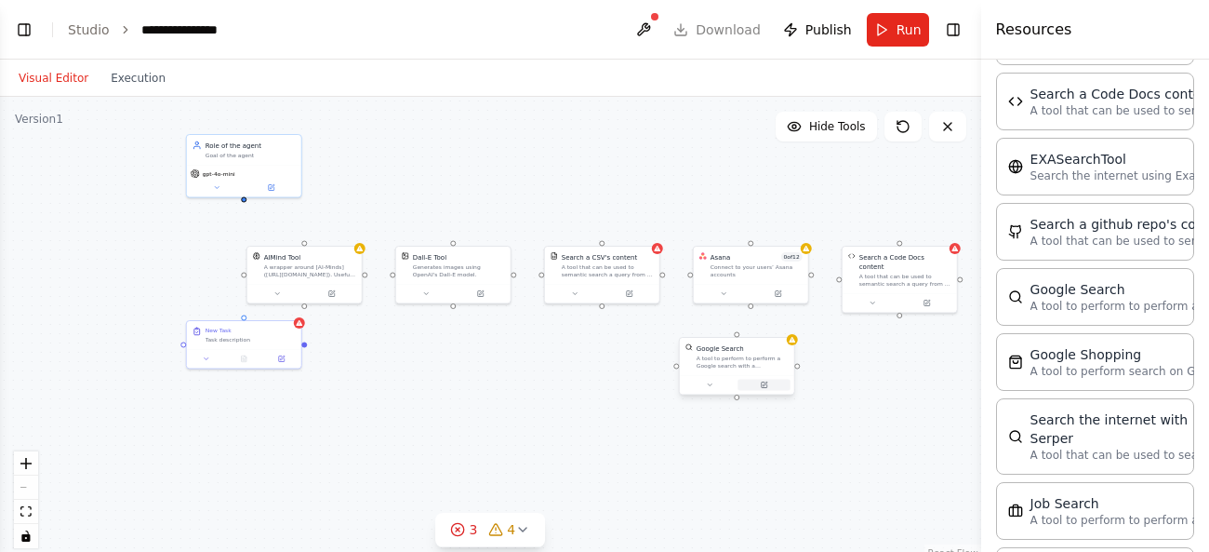
click at [762, 387] on icon at bounding box center [765, 385] width 6 height 6
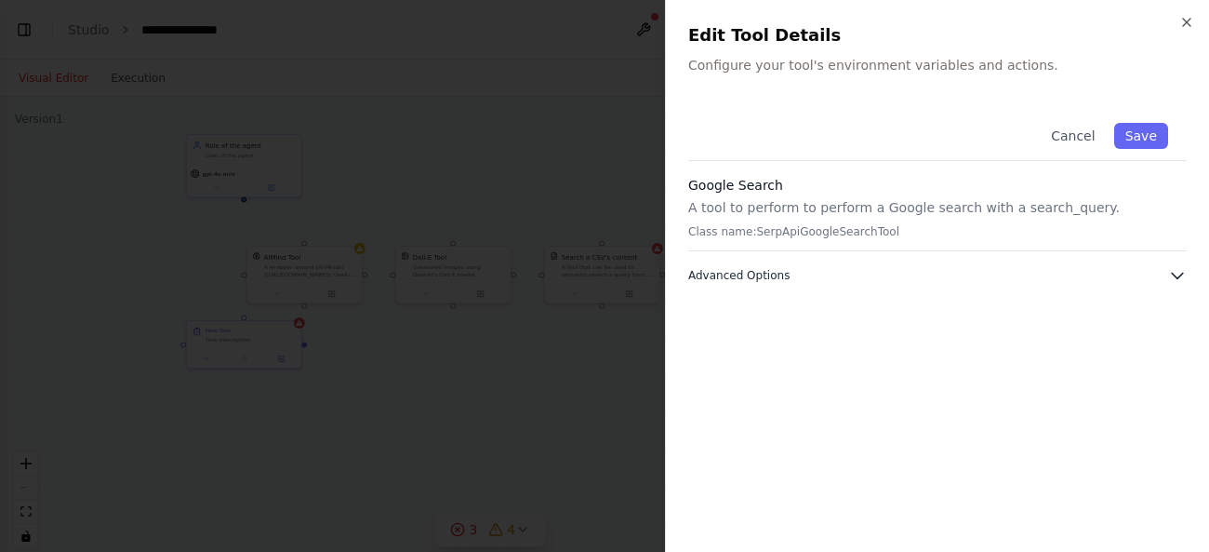
click at [789, 280] on button "Advanced Options" at bounding box center [937, 275] width 499 height 19
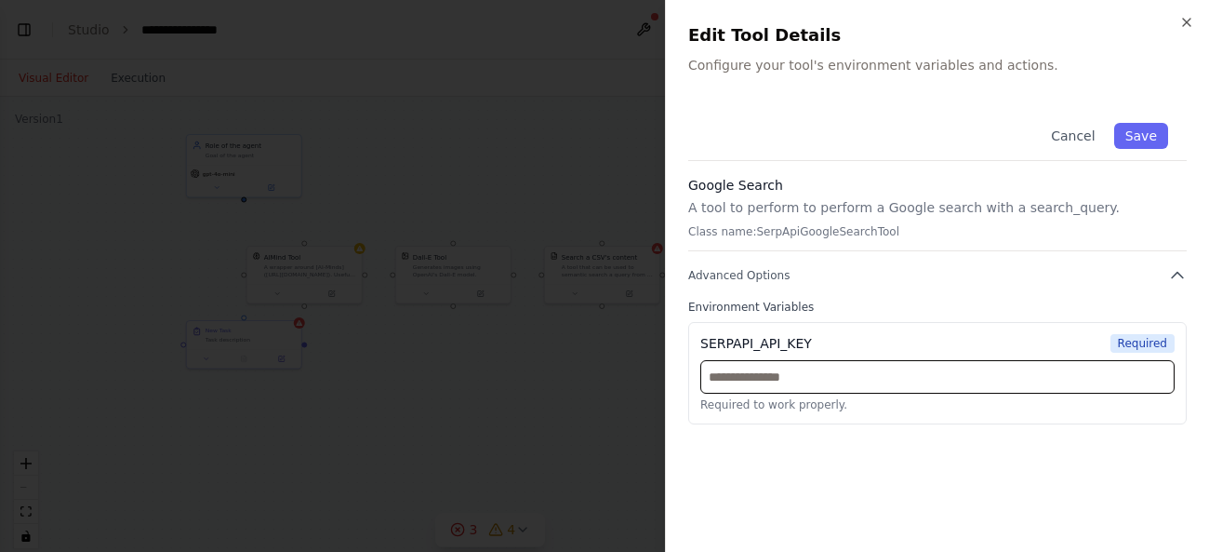
click at [825, 387] on input "text" at bounding box center [937, 376] width 474 height 33
paste input "**********"
type input "**********"
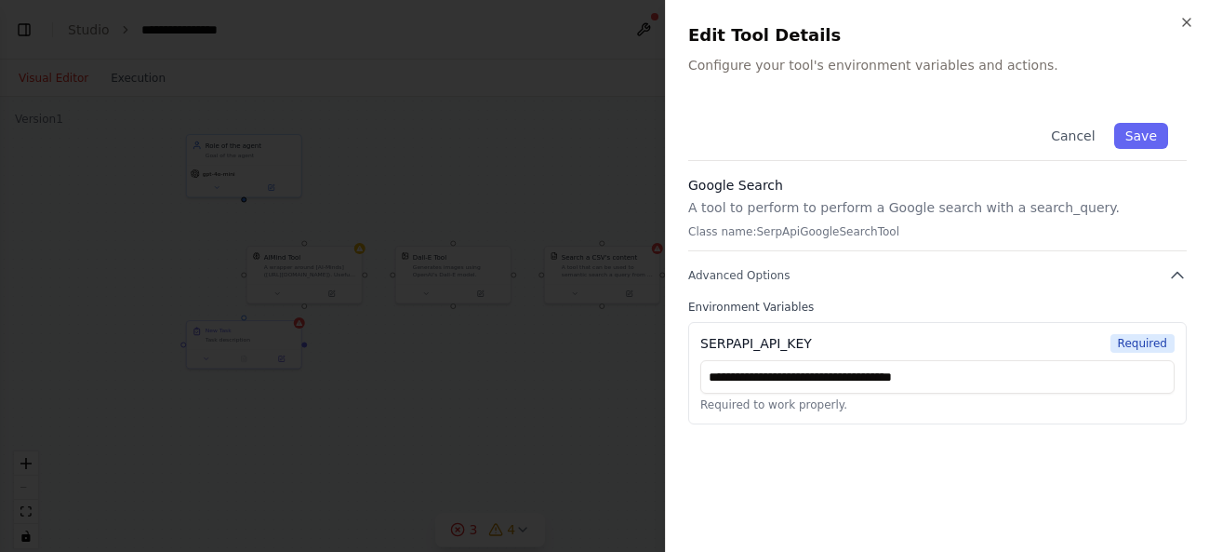
click at [1050, 429] on div "**********" at bounding box center [937, 316] width 499 height 425
click at [1149, 275] on button "Advanced Options" at bounding box center [937, 275] width 499 height 19
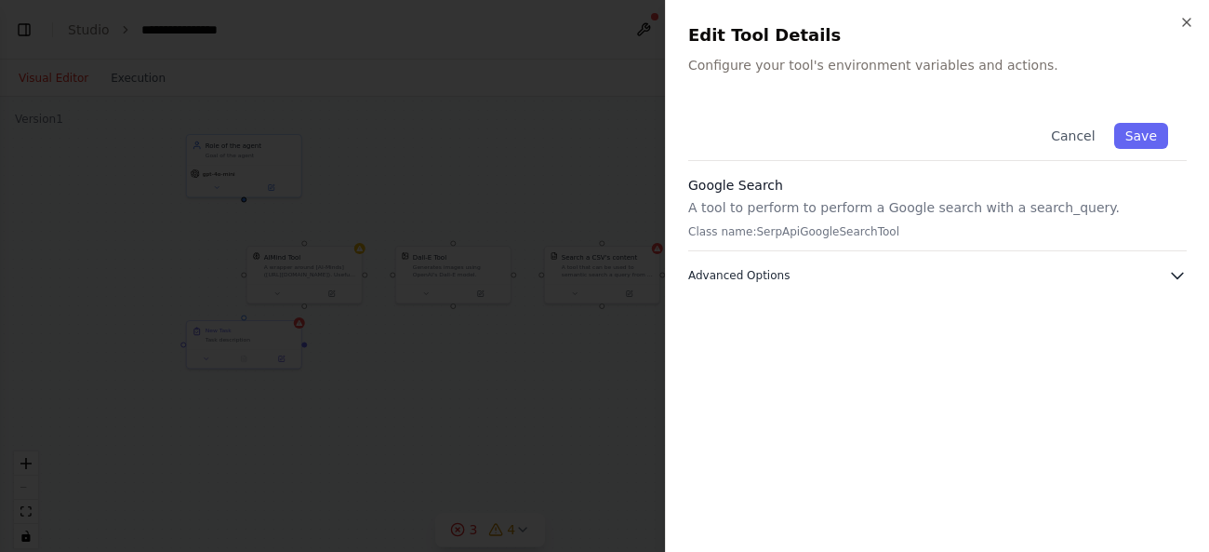
click at [1149, 275] on button "Advanced Options" at bounding box center [937, 275] width 499 height 19
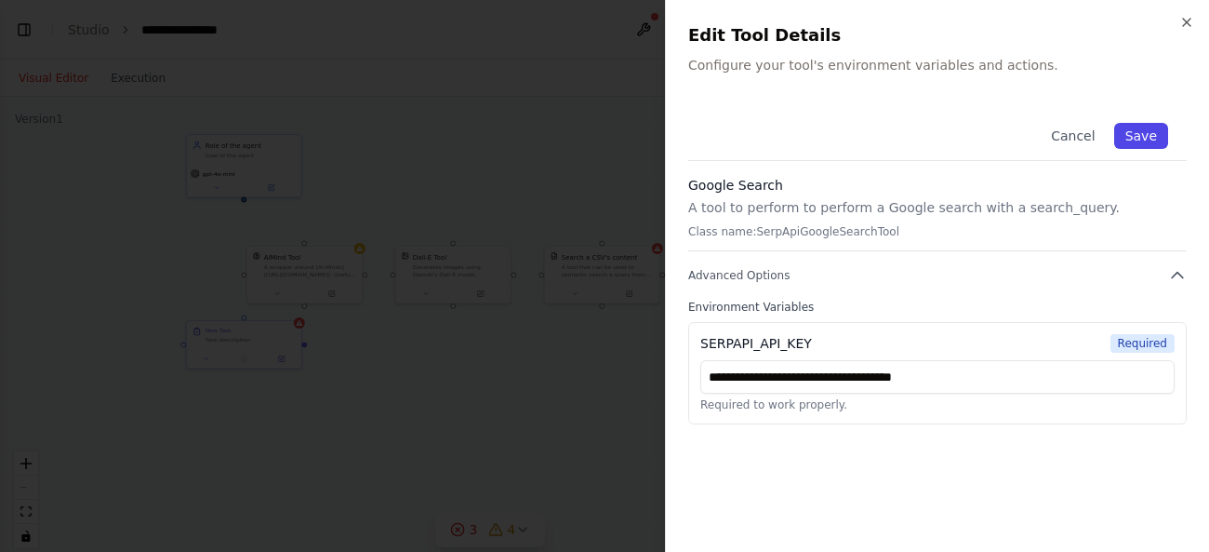
click at [1157, 129] on button "Save" at bounding box center [1141, 136] width 54 height 26
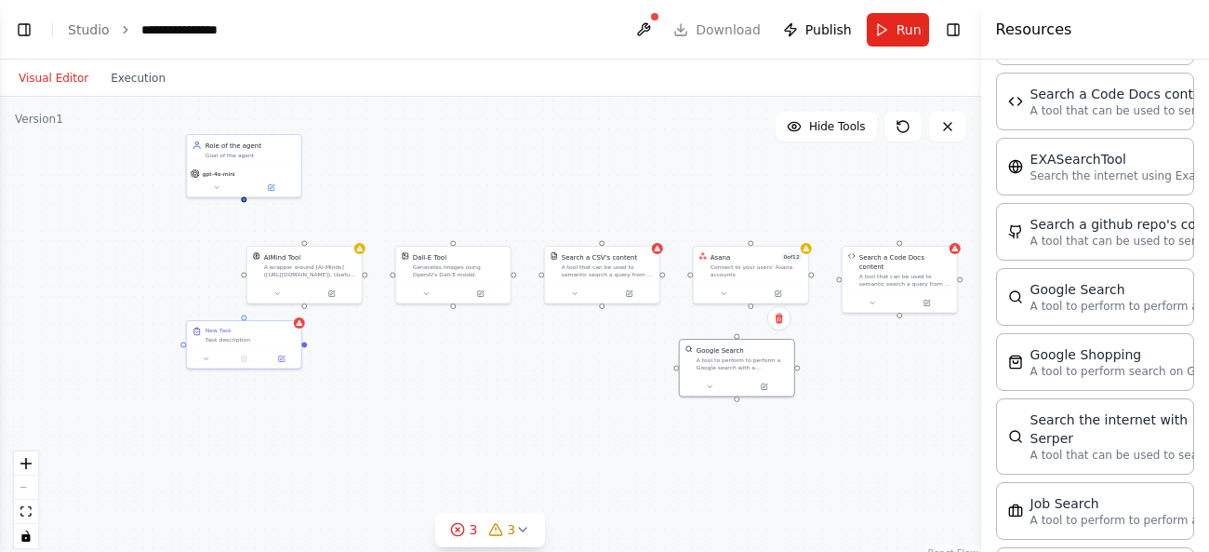
click at [740, 457] on div "New Task Task description Role of the agent Goal of the agent gpt-4o-mini AIMin…" at bounding box center [490, 329] width 981 height 465
drag, startPoint x: 731, startPoint y: 364, endPoint x: 676, endPoint y: 427, distance: 83.7
click at [676, 427] on div "A tool to perform to perform a Google search with a search_query." at bounding box center [687, 426] width 92 height 15
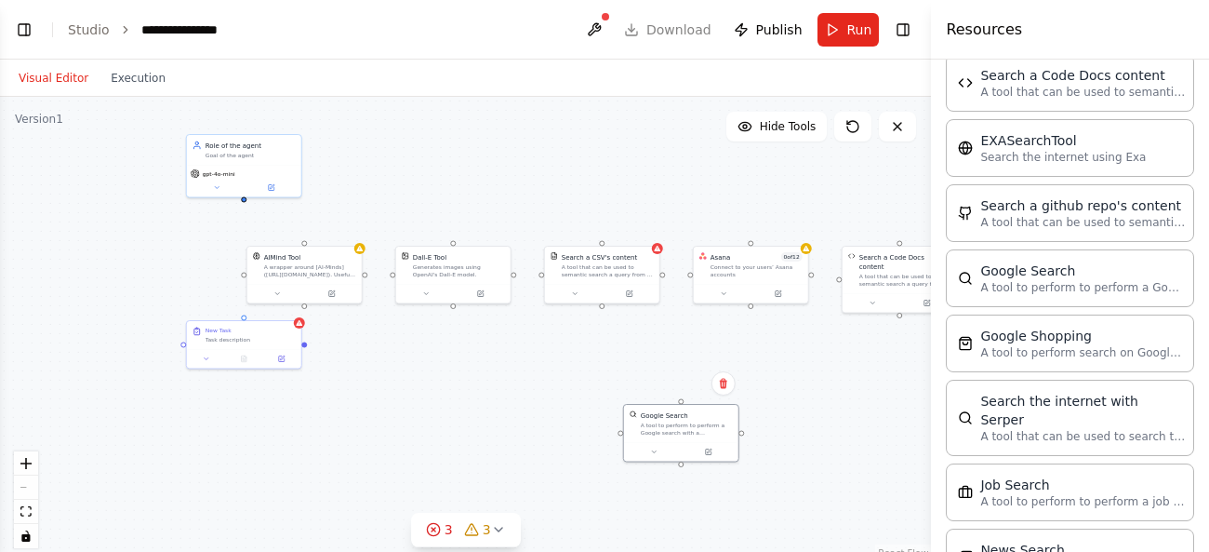
drag, startPoint x: 988, startPoint y: 368, endPoint x: 855, endPoint y: 356, distance: 133.6
click at [855, 356] on div "**********" at bounding box center [604, 276] width 1209 height 552
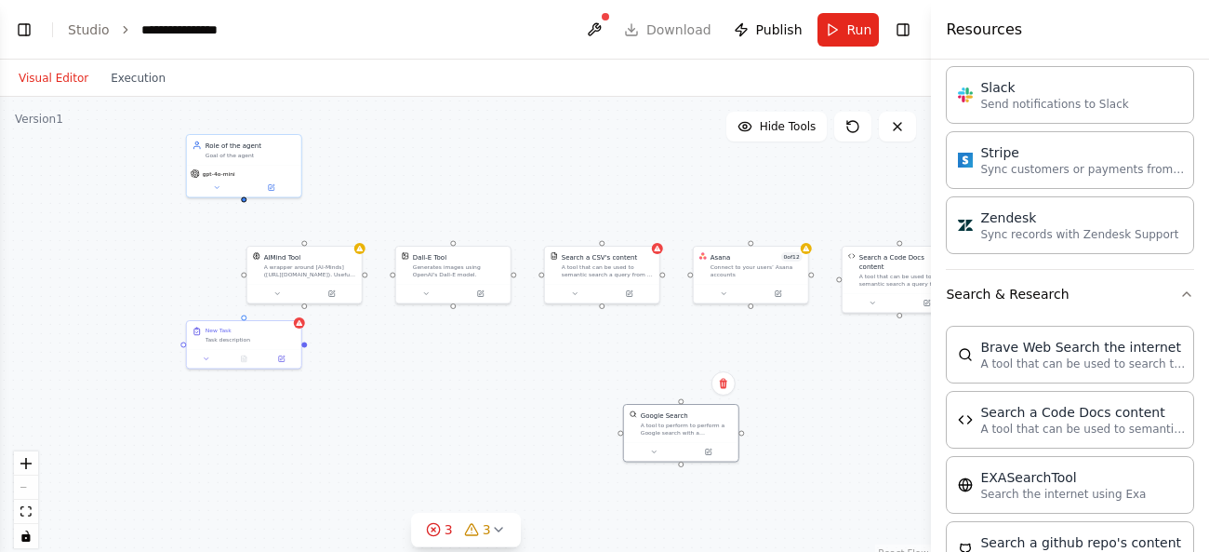
scroll to position [1747, 0]
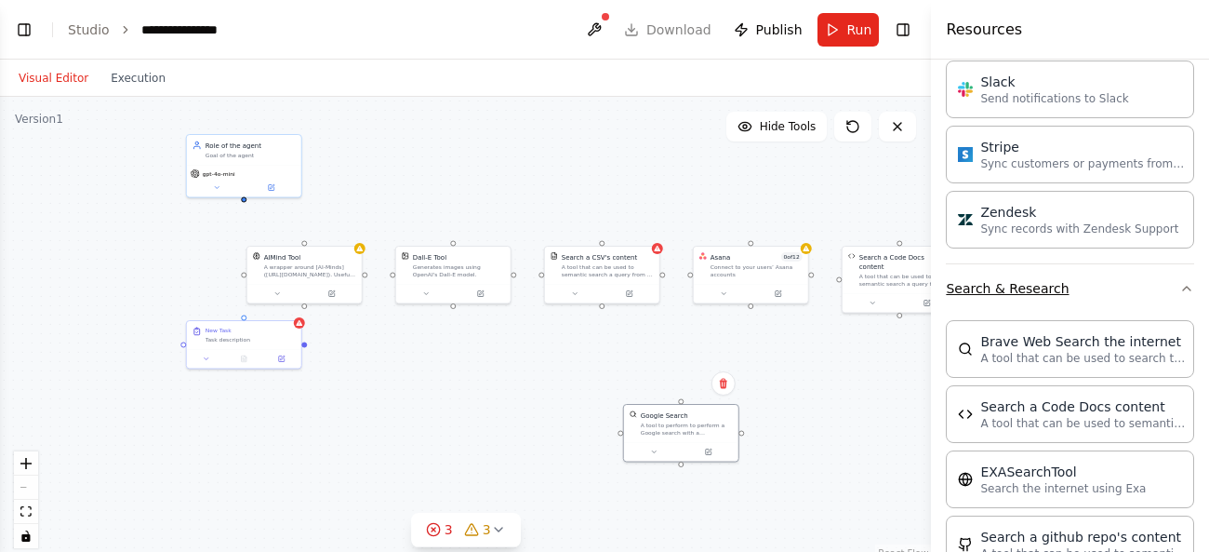
click at [1038, 277] on button "Search & Research" at bounding box center [1070, 288] width 248 height 48
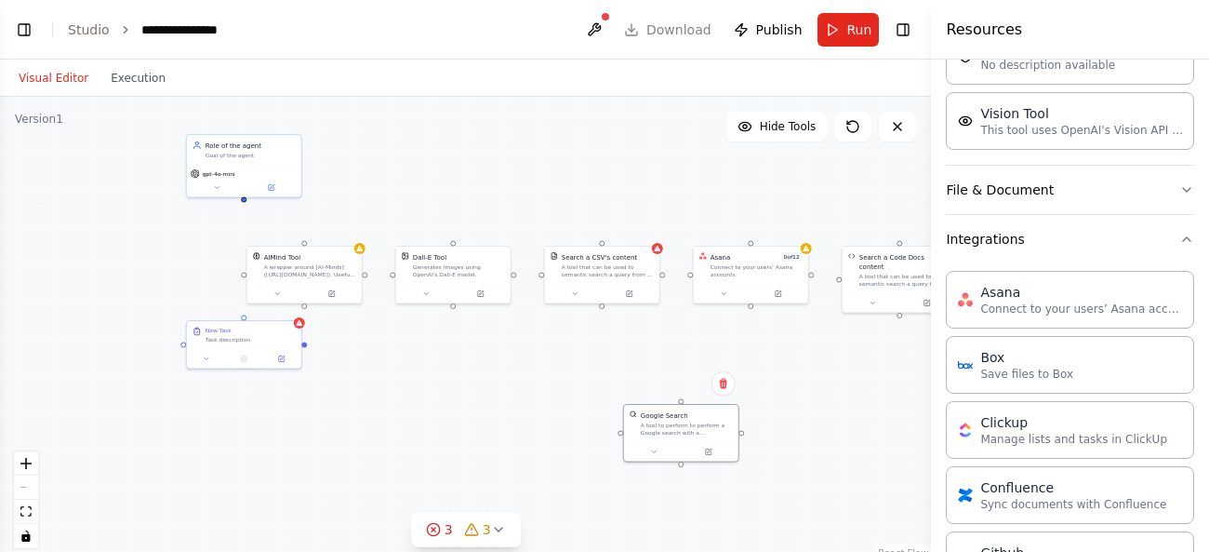
scroll to position [499, 0]
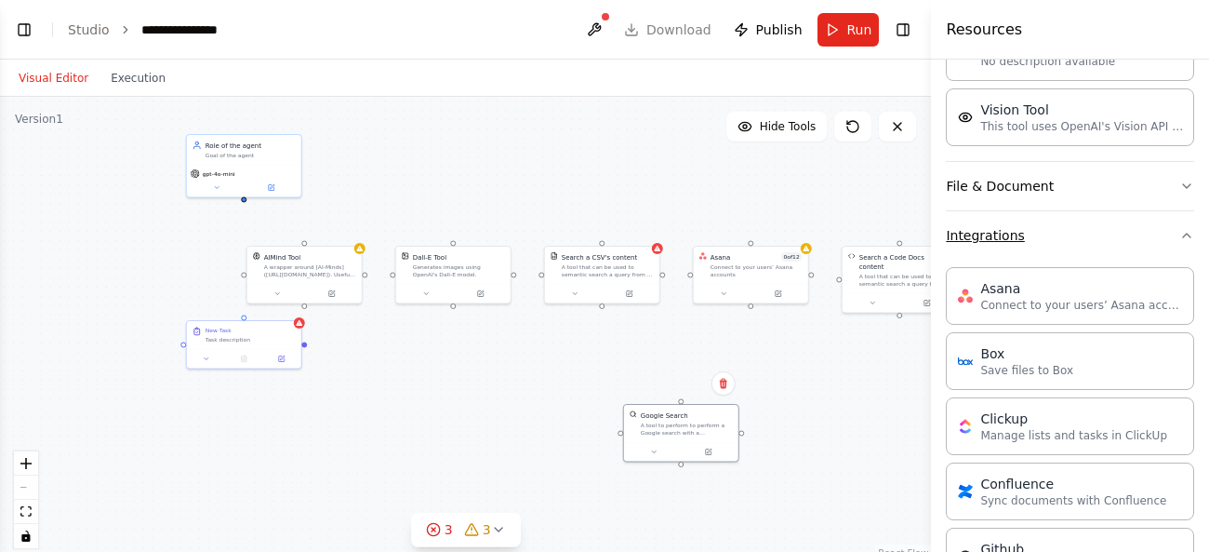
click at [986, 231] on button "Integrations" at bounding box center [1070, 235] width 248 height 48
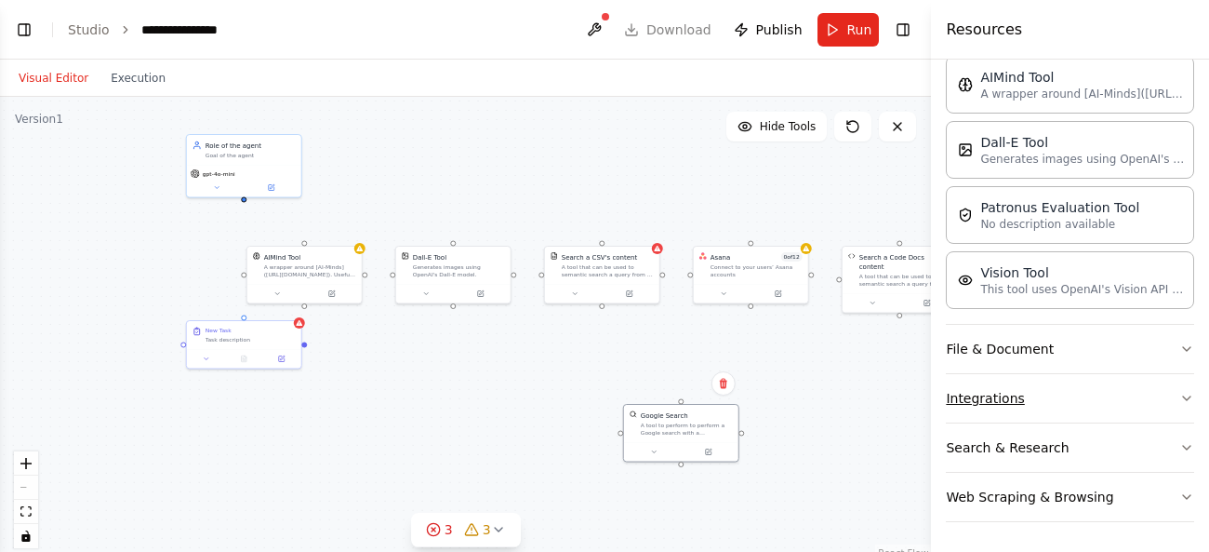
scroll to position [336, 0]
click at [1019, 347] on button "File & Document" at bounding box center [1070, 349] width 248 height 48
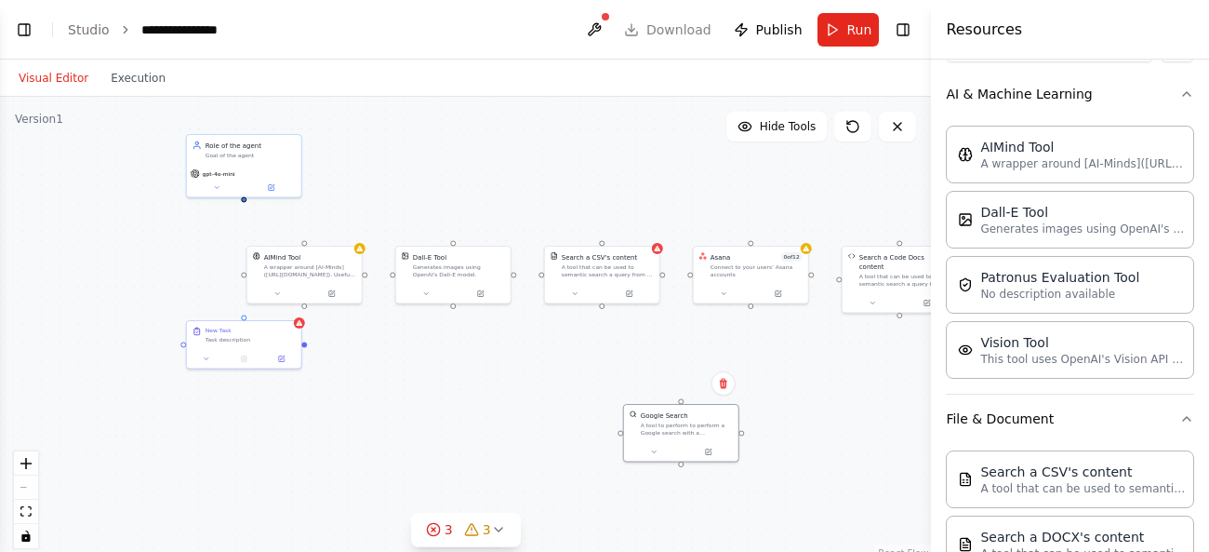
scroll to position [311, 0]
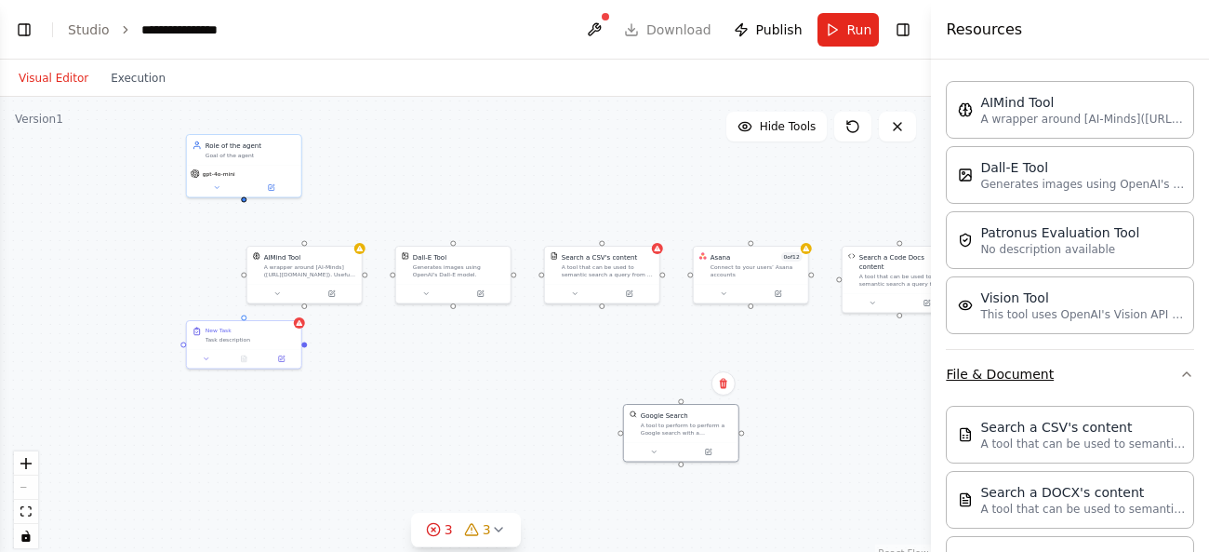
click at [998, 367] on button "File & Document" at bounding box center [1070, 374] width 248 height 48
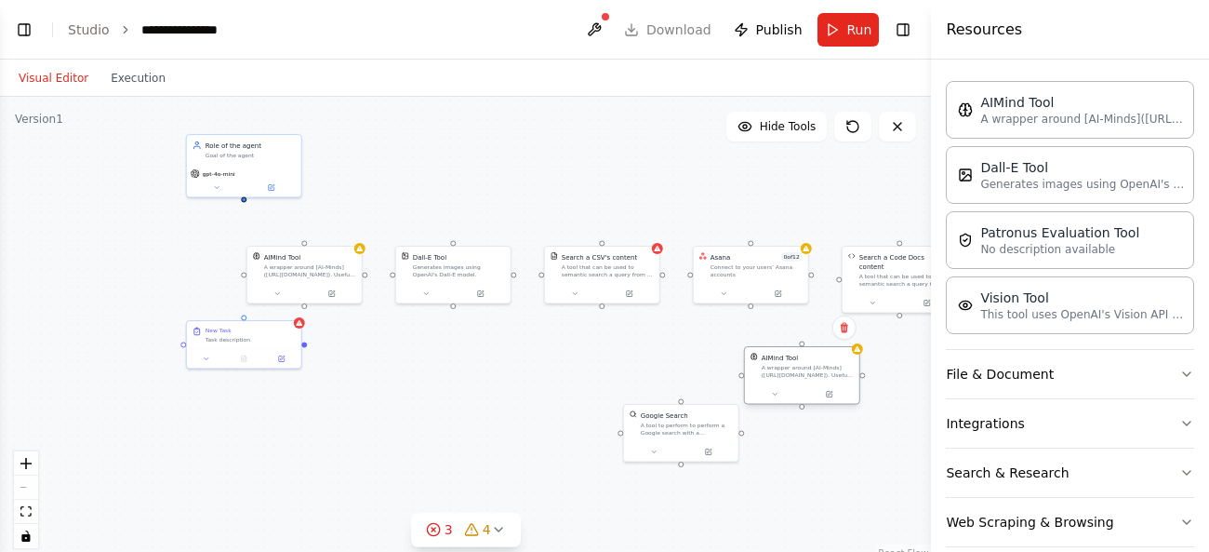
drag, startPoint x: 892, startPoint y: 448, endPoint x: 785, endPoint y: 376, distance: 129.2
click at [785, 376] on div "AIMind Tool A wrapper around [AI-Minds]([URL][DOMAIN_NAME]). Useful for when yo…" at bounding box center [802, 365] width 114 height 37
